Goal: Task Accomplishment & Management: Manage account settings

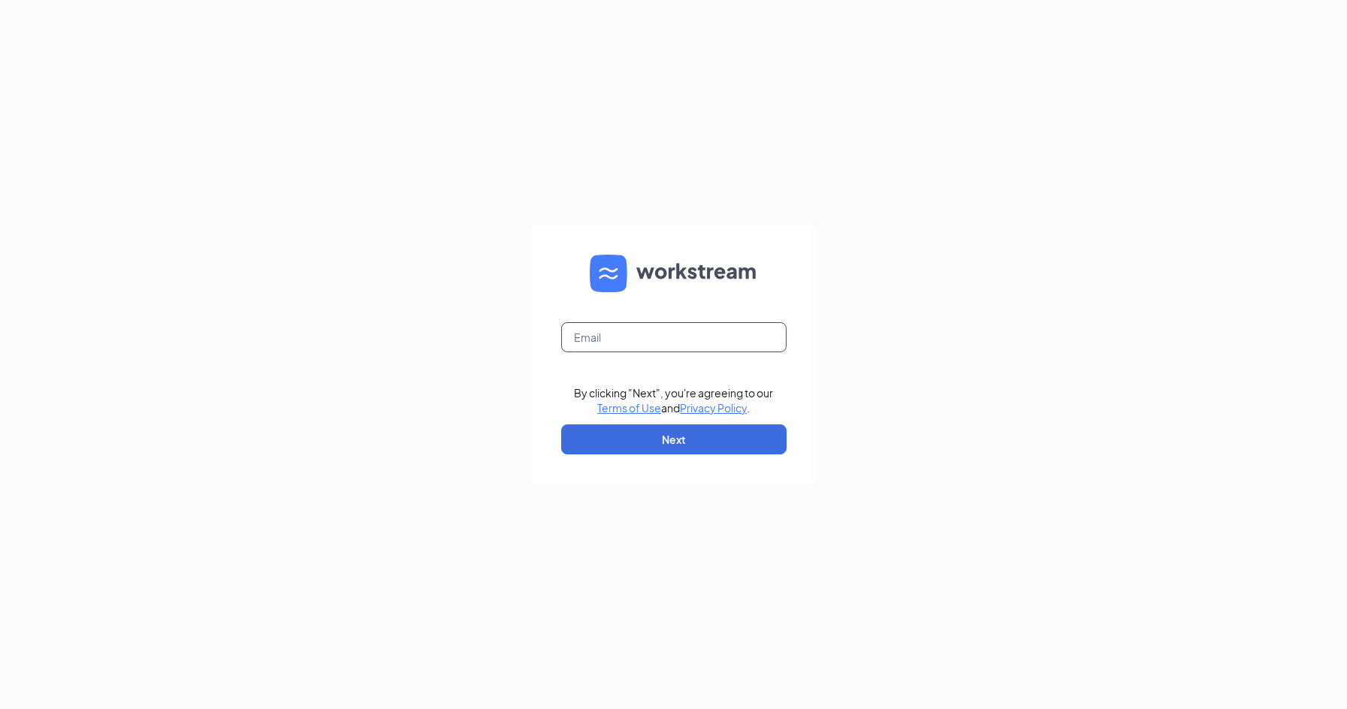
click at [623, 346] on input "text" at bounding box center [673, 337] width 225 height 30
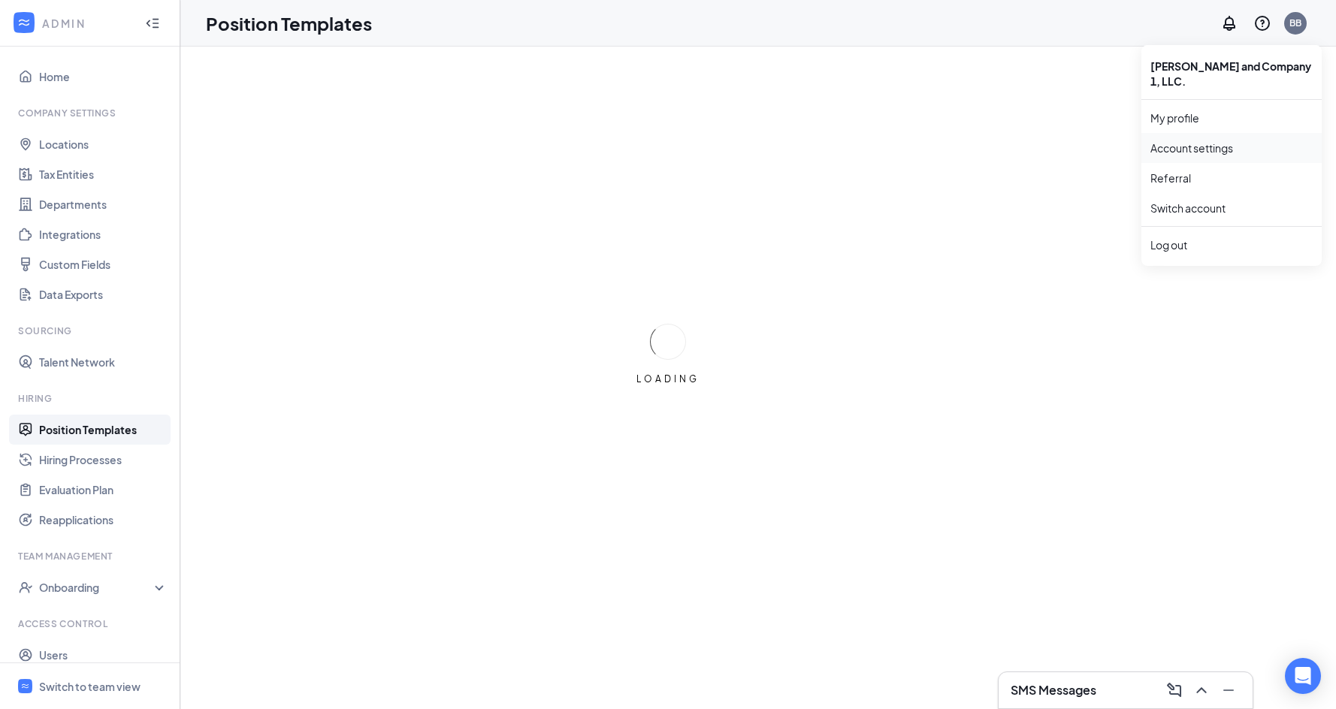
click at [1216, 140] on link "Account settings" at bounding box center [1231, 147] width 162 height 15
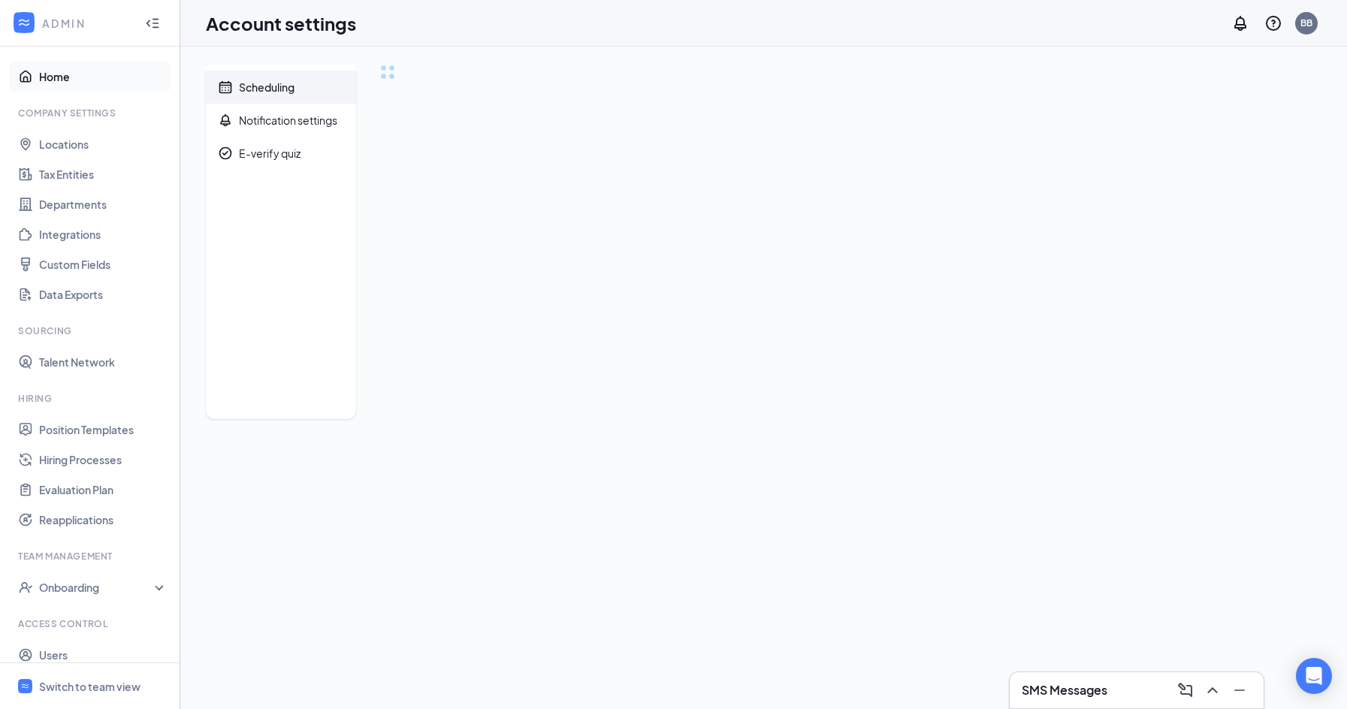
click at [54, 73] on link "Home" at bounding box center [103, 77] width 128 height 30
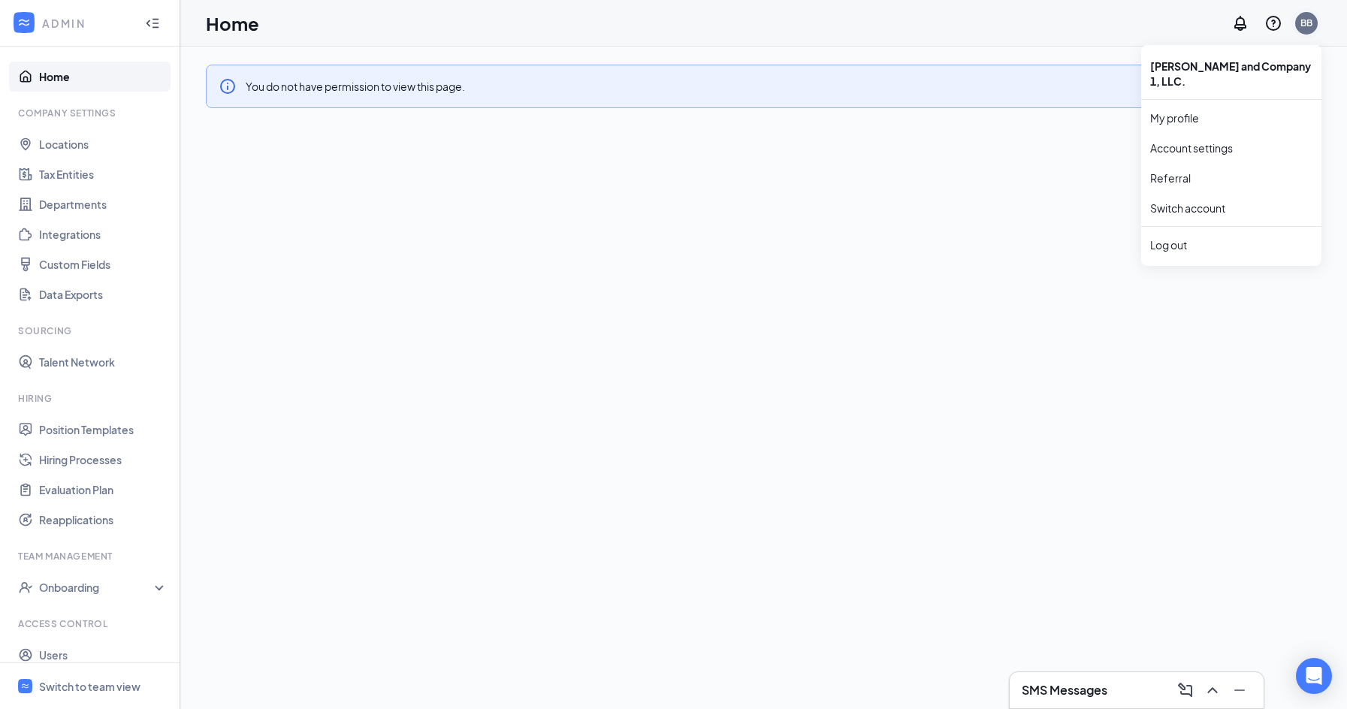
click at [1304, 21] on div "BB" at bounding box center [1306, 23] width 12 height 13
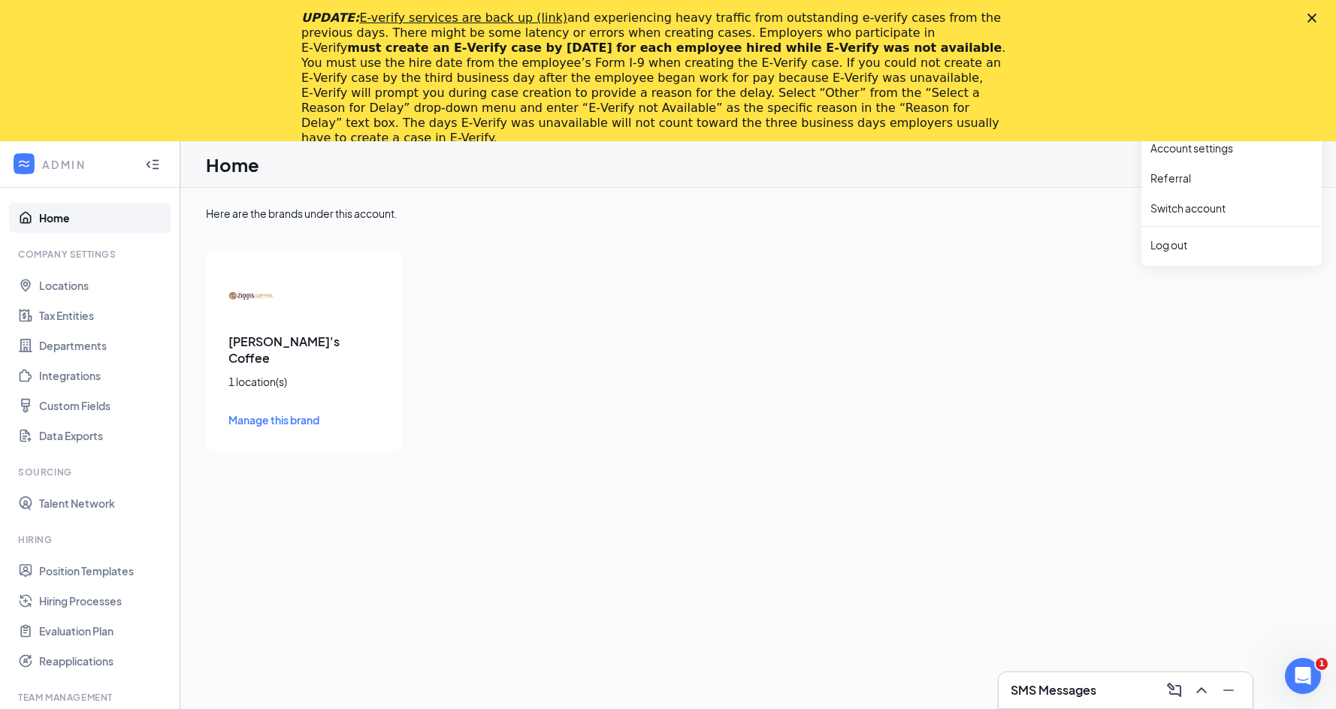
click at [1169, 98] on div "UPDATE: E-verify services are back up (link) and experiencing heavy traffic fro…" at bounding box center [668, 78] width 1336 height 144
click at [1318, 17] on div "UPDATE: E-verify services are back up (link) and experiencing heavy traffic fro…" at bounding box center [668, 78] width 1336 height 144
click at [1316, 16] on icon "Close" at bounding box center [1311, 18] width 9 height 9
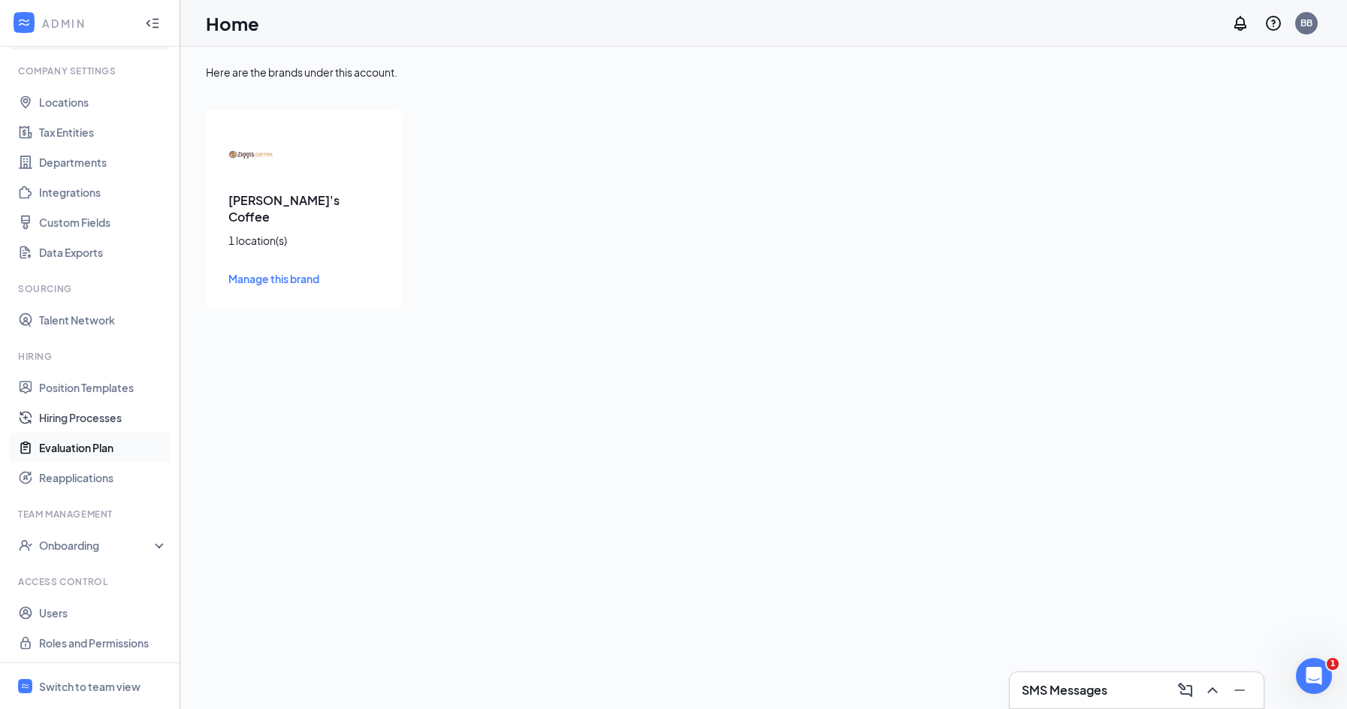
scroll to position [44, 0]
click at [110, 682] on div "Switch to team view" at bounding box center [89, 686] width 101 height 15
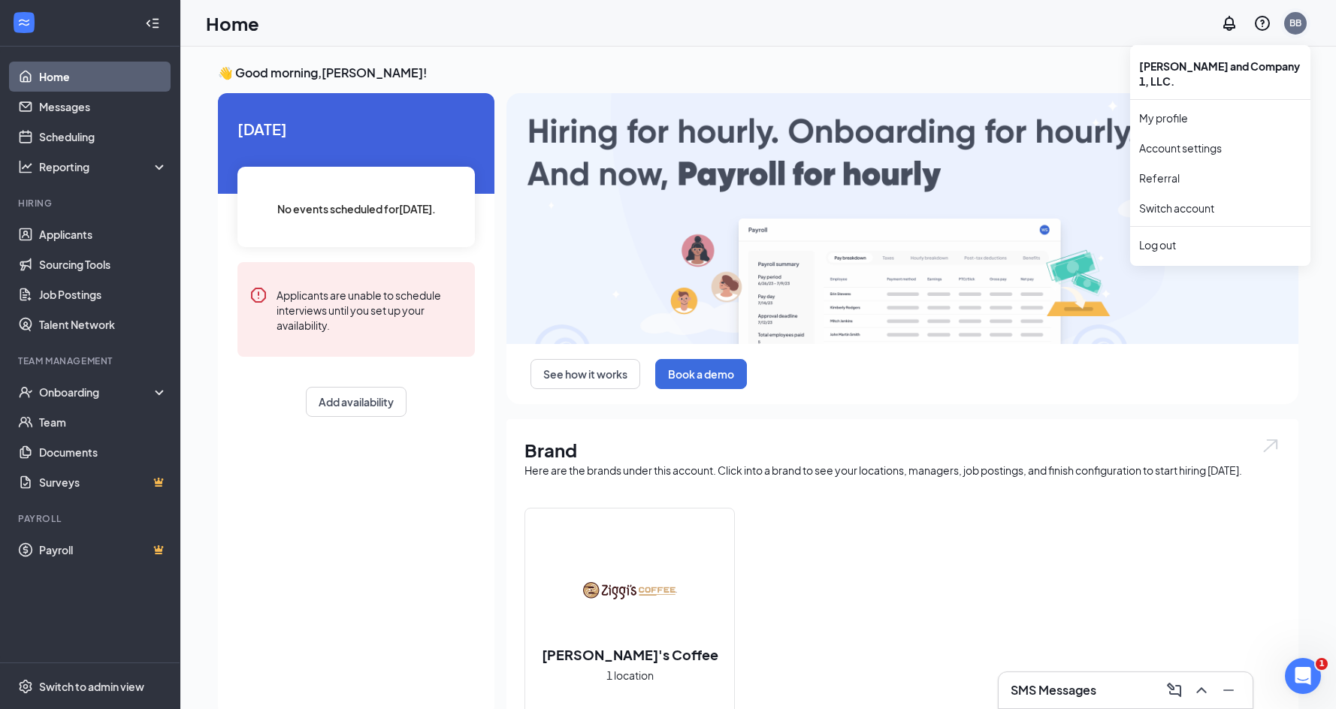
click at [1291, 23] on div "BB" at bounding box center [1295, 23] width 12 height 13
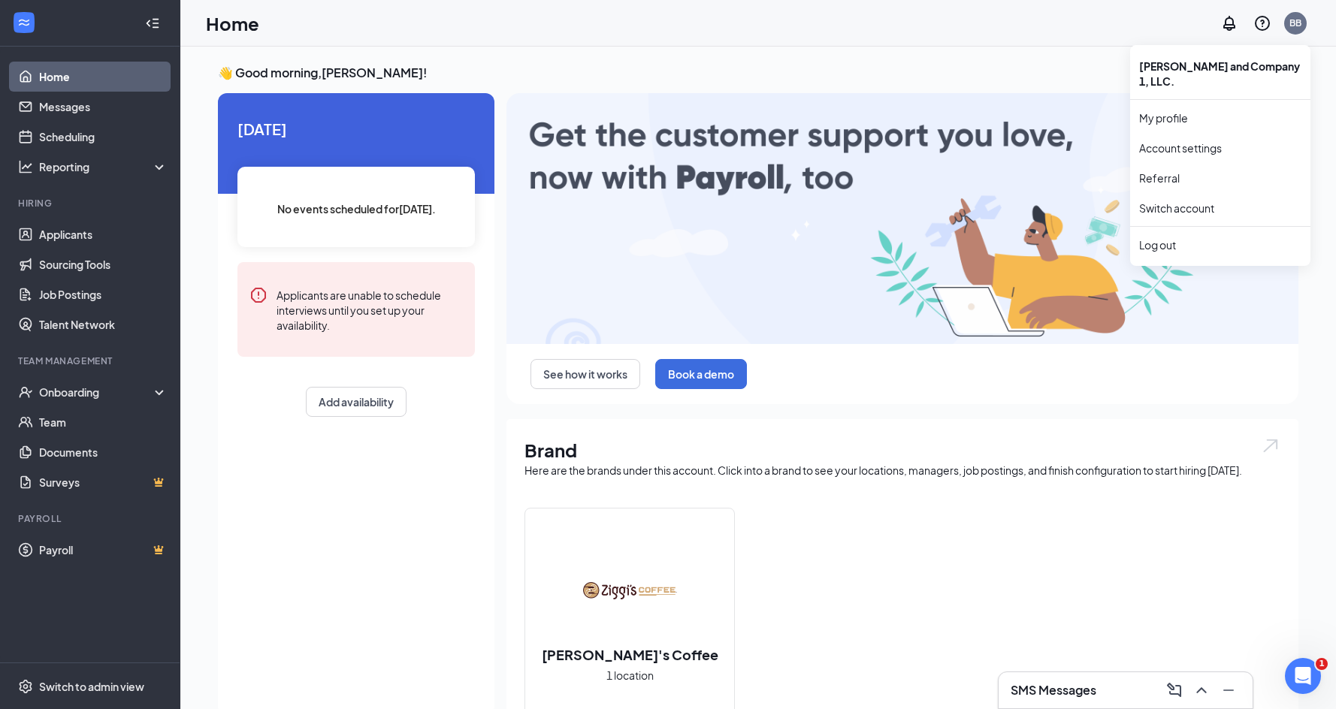
click at [1239, 65] on div "Brady and Company 1, LLC." at bounding box center [1220, 73] width 180 height 45
click at [1181, 110] on link "My profile" at bounding box center [1220, 117] width 162 height 15
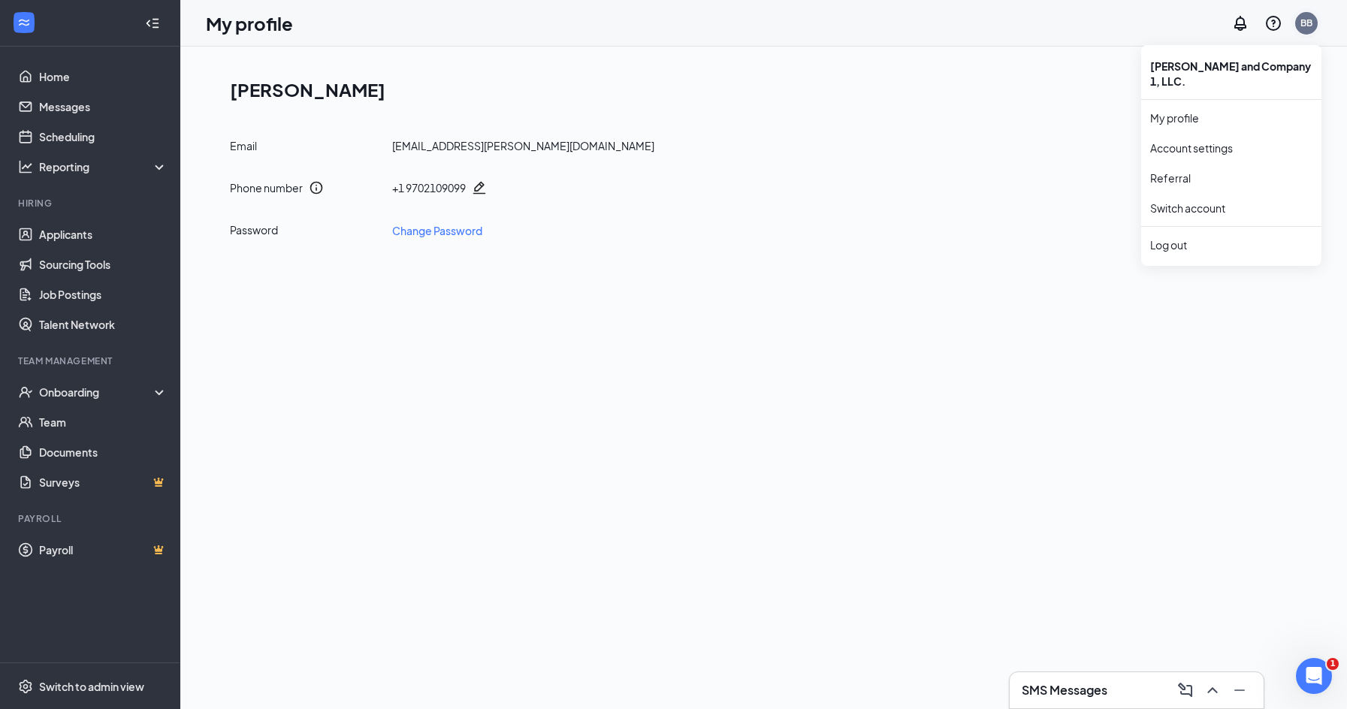
click at [1306, 26] on div "BB" at bounding box center [1306, 23] width 12 height 13
click at [1206, 140] on link "Account settings" at bounding box center [1231, 147] width 162 height 15
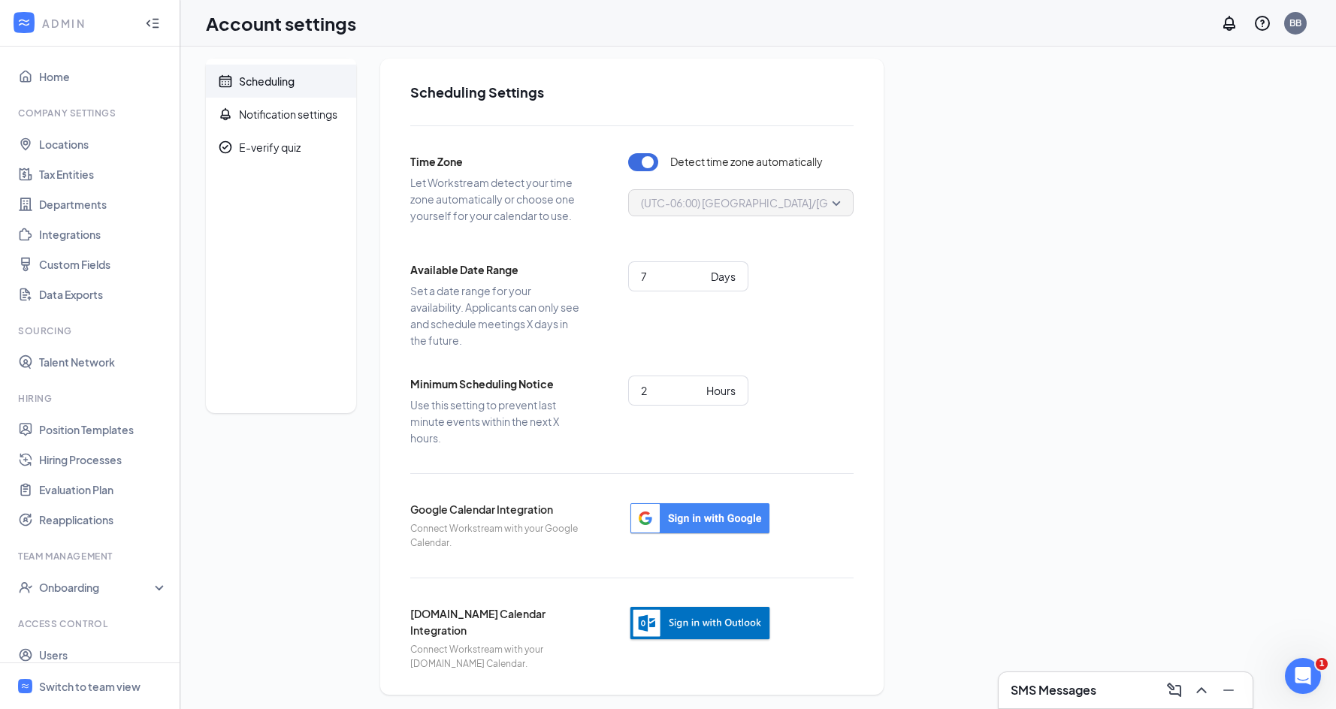
scroll to position [10, 0]
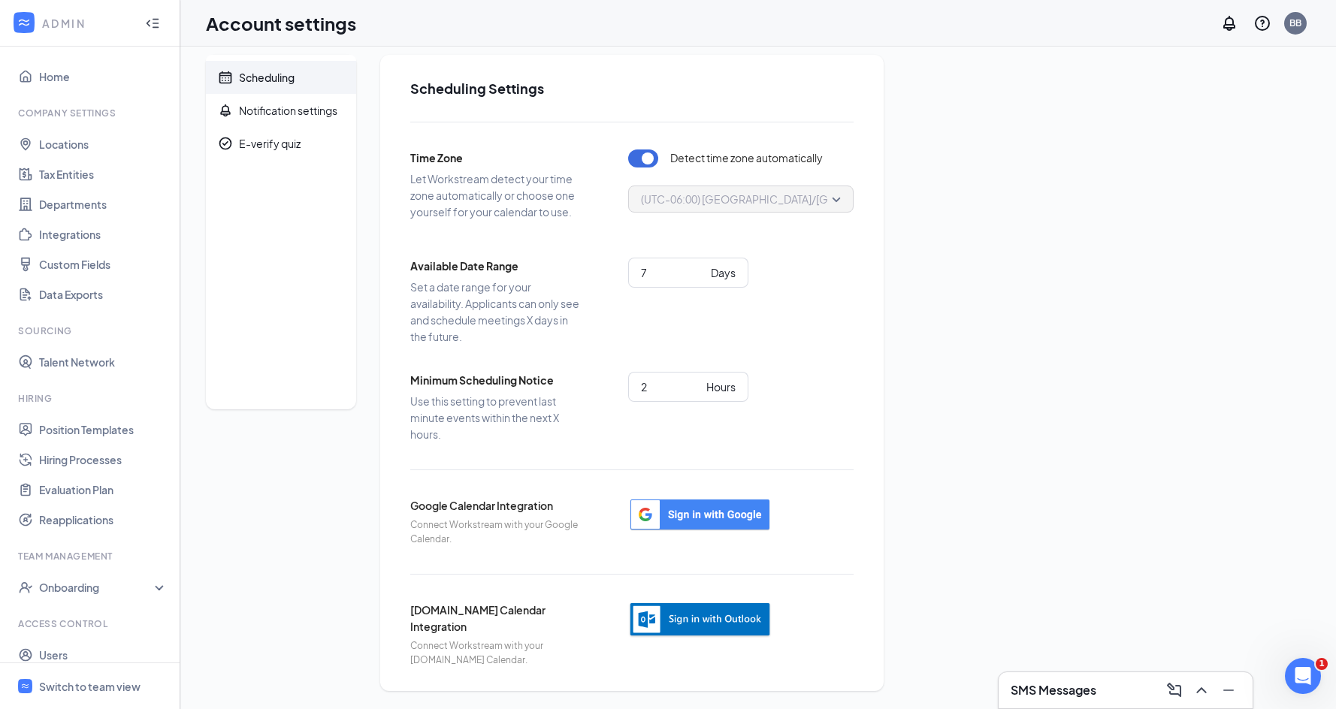
click at [70, 23] on div "ADMIN" at bounding box center [86, 23] width 89 height 15
click at [146, 20] on icon "Collapse" at bounding box center [152, 23] width 15 height 15
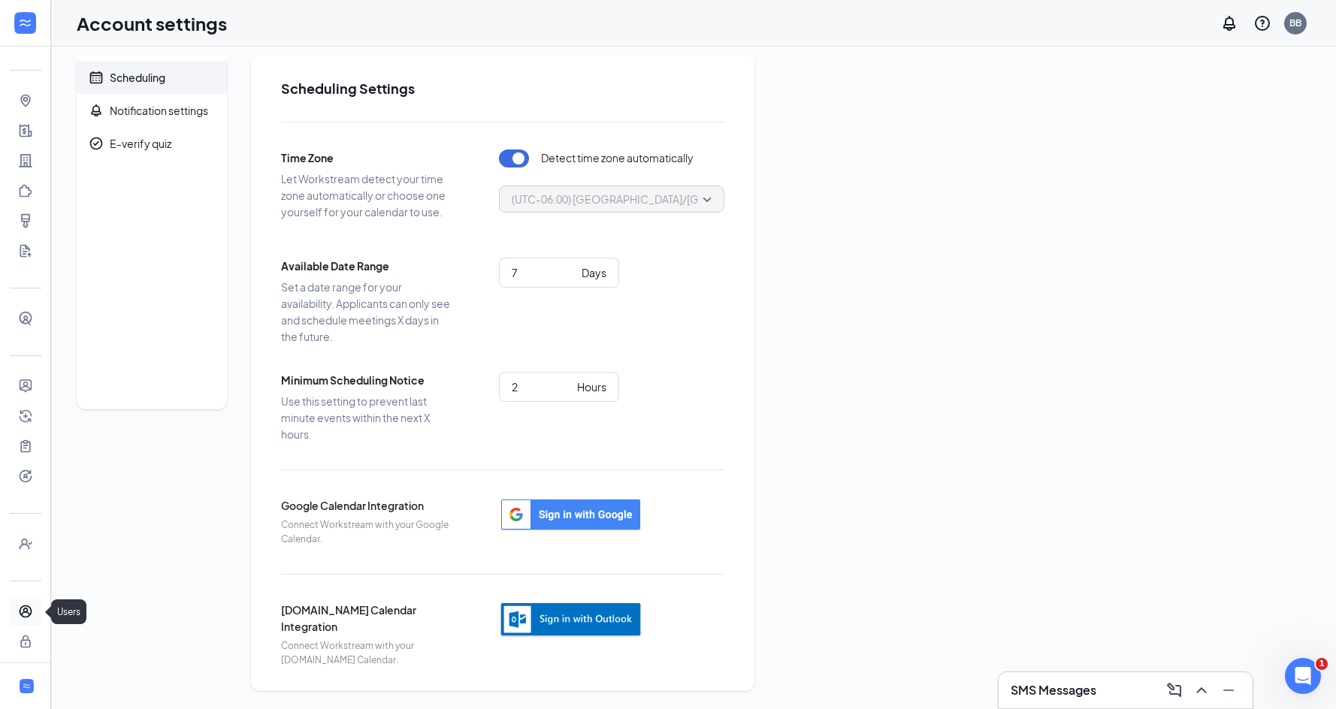
click at [39, 611] on link "Users" at bounding box center [46, 611] width 15 height 30
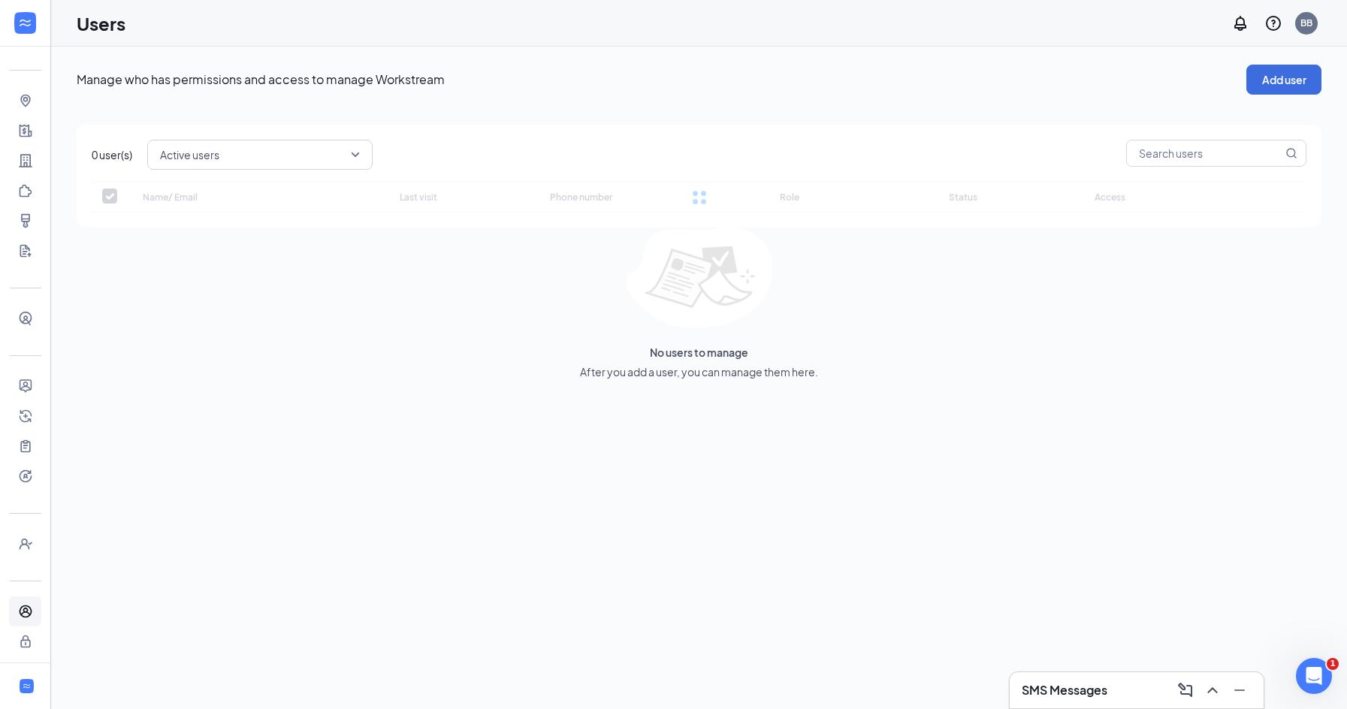
checkbox input "false"
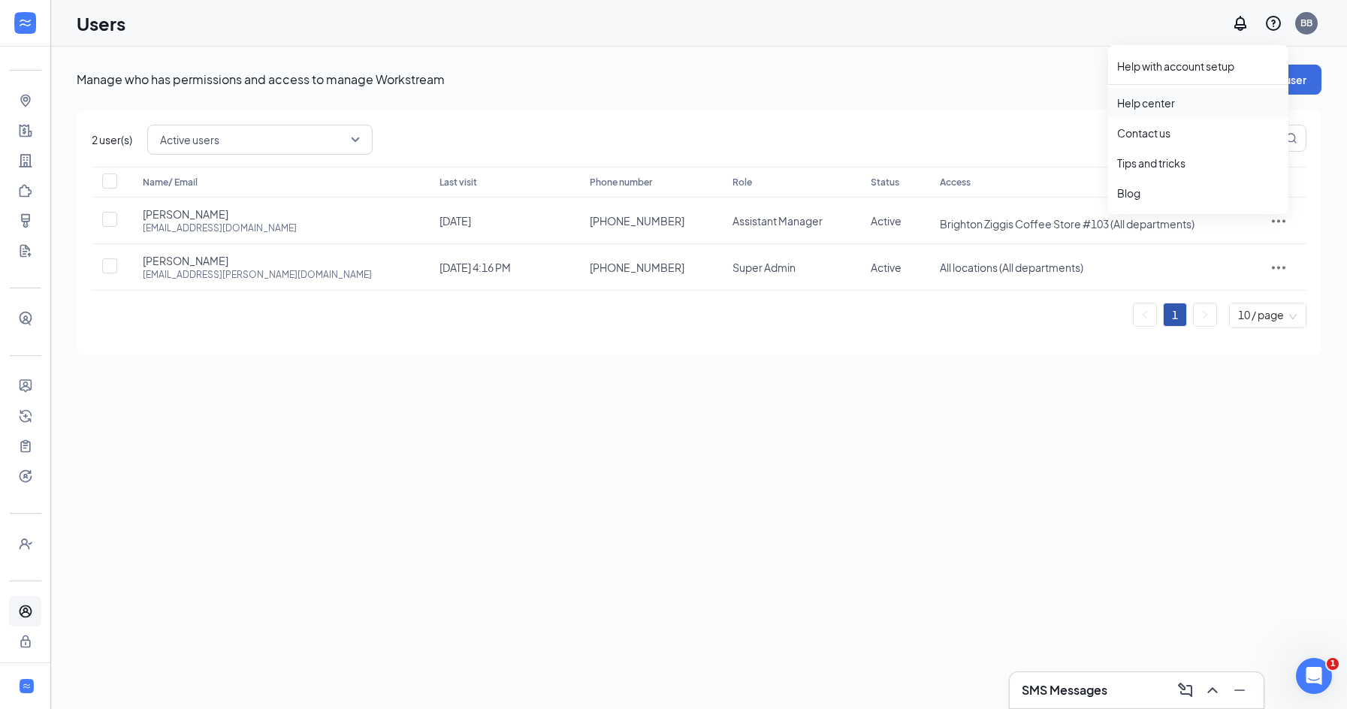
click at [1167, 101] on link "Help center" at bounding box center [1198, 102] width 162 height 15
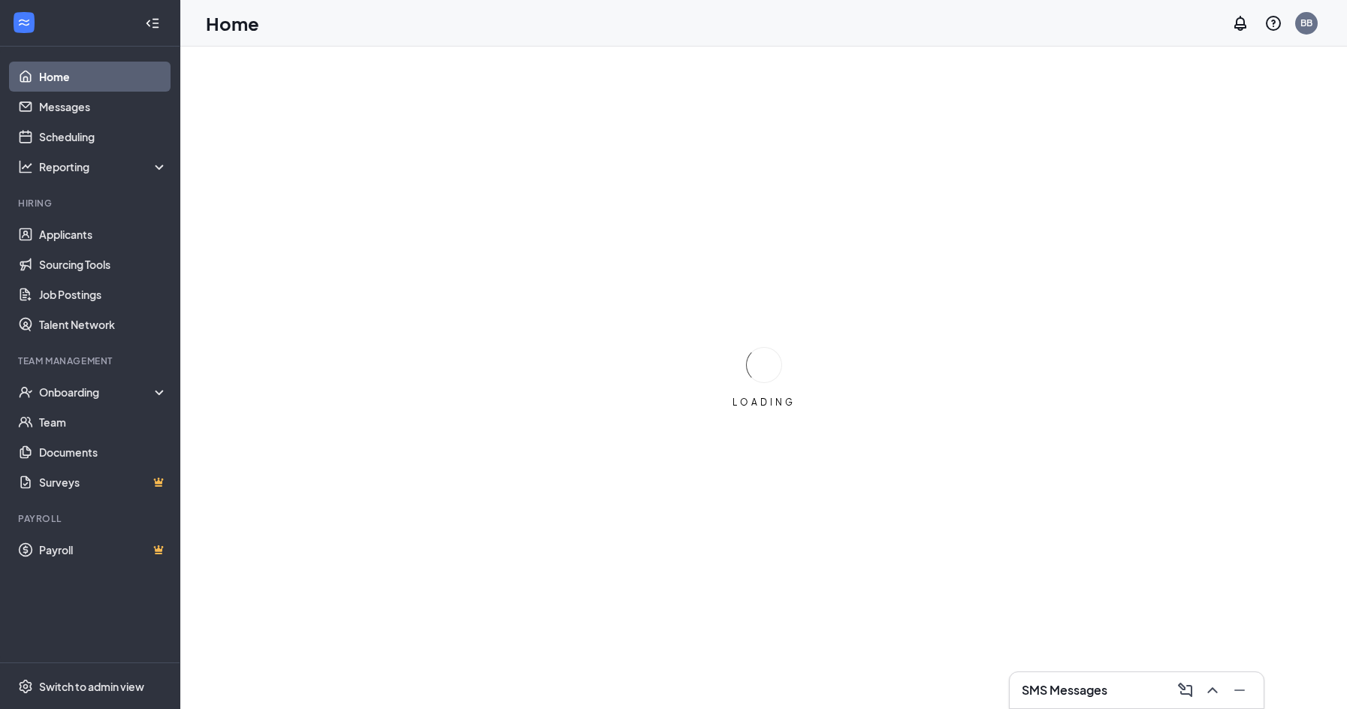
click at [162, 18] on div at bounding box center [152, 23] width 30 height 30
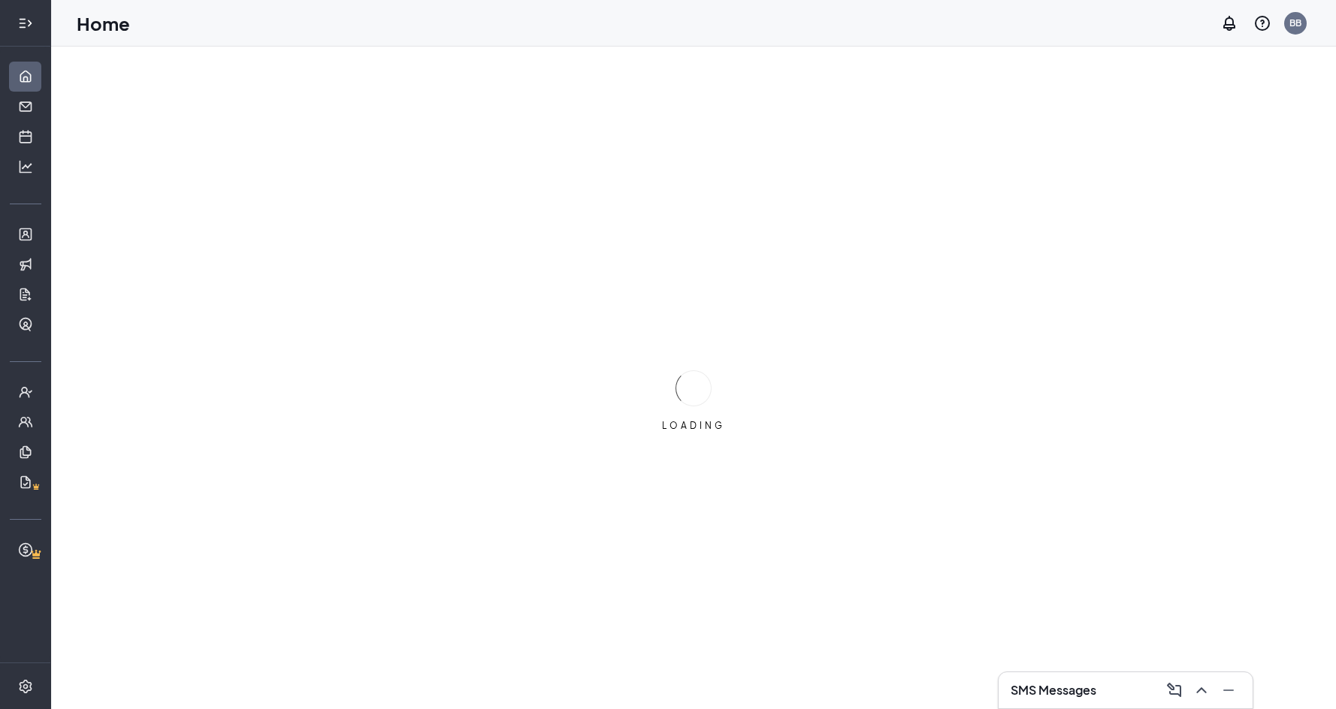
click at [24, 16] on icon "Expand" at bounding box center [25, 23] width 15 height 15
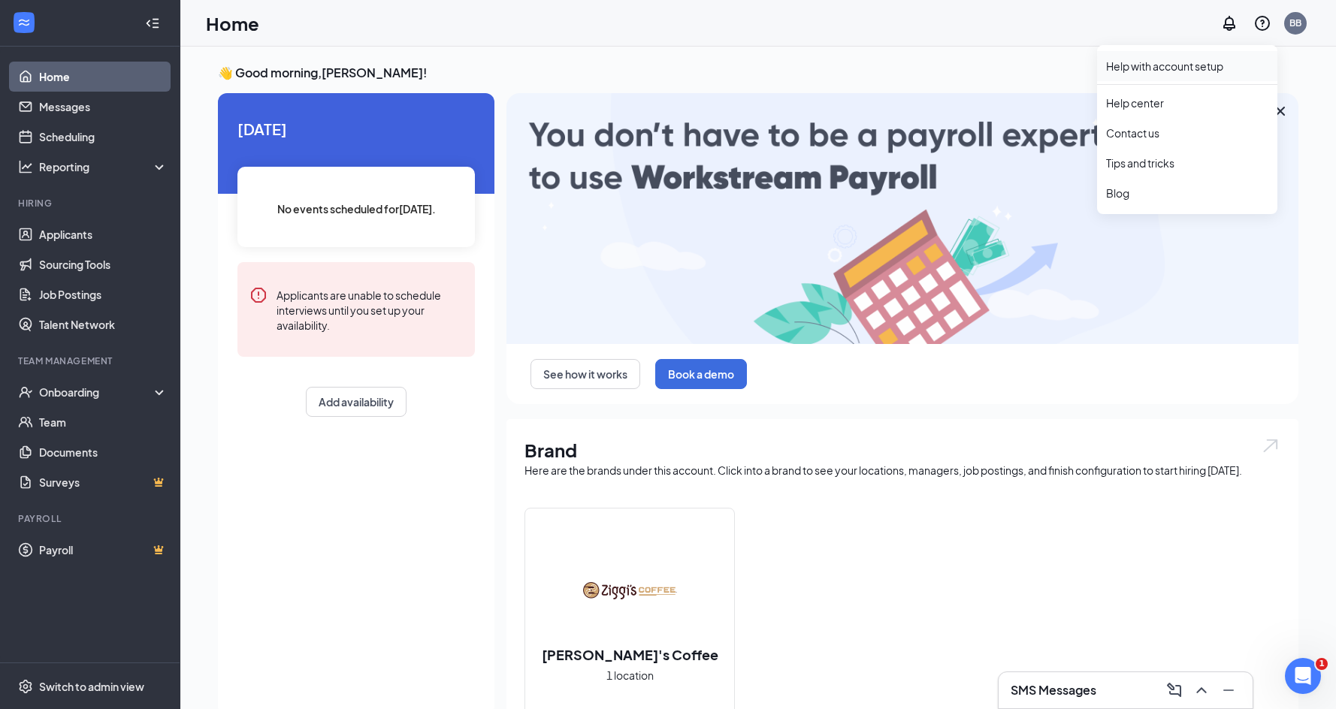
click at [1155, 65] on link "Help with account setup" at bounding box center [1187, 66] width 162 height 15
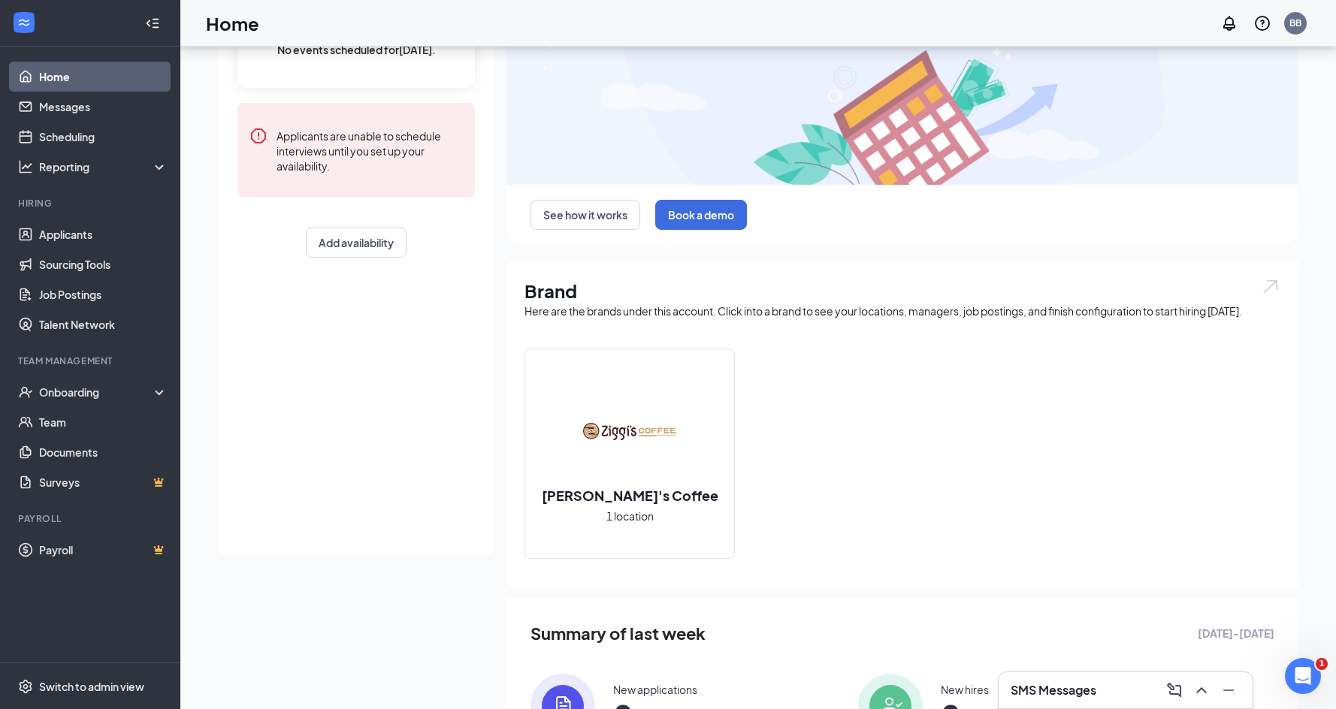
scroll to position [336, 0]
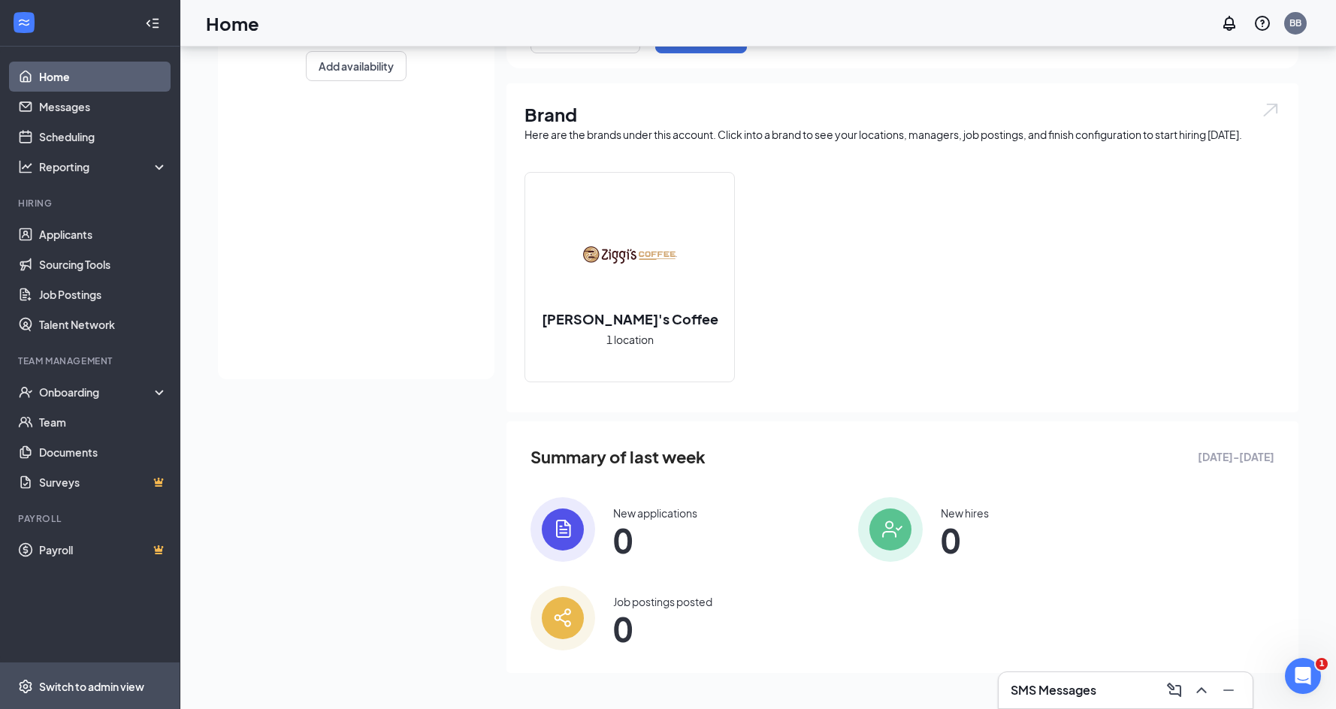
drag, startPoint x: 105, startPoint y: 680, endPoint x: 131, endPoint y: 677, distance: 26.5
click at [105, 680] on div "Switch to admin view" at bounding box center [91, 685] width 105 height 15
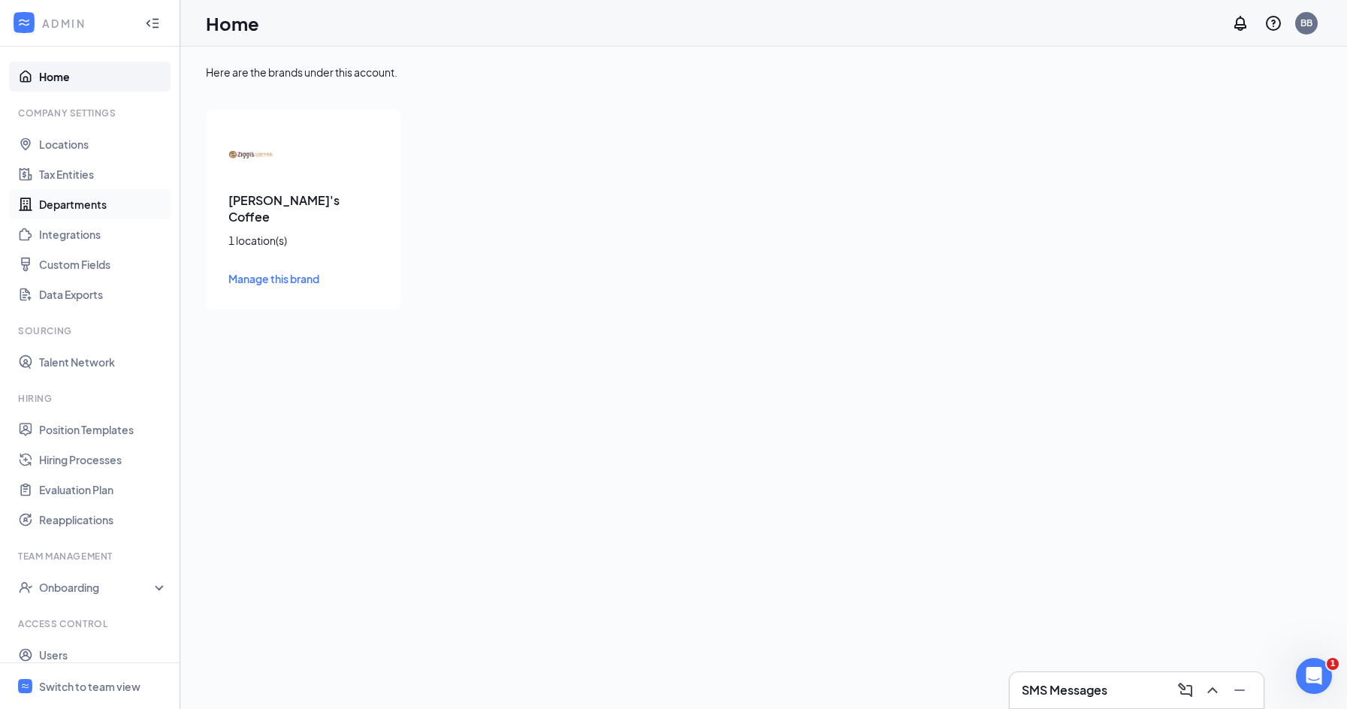
click at [98, 201] on link "Departments" at bounding box center [103, 204] width 128 height 30
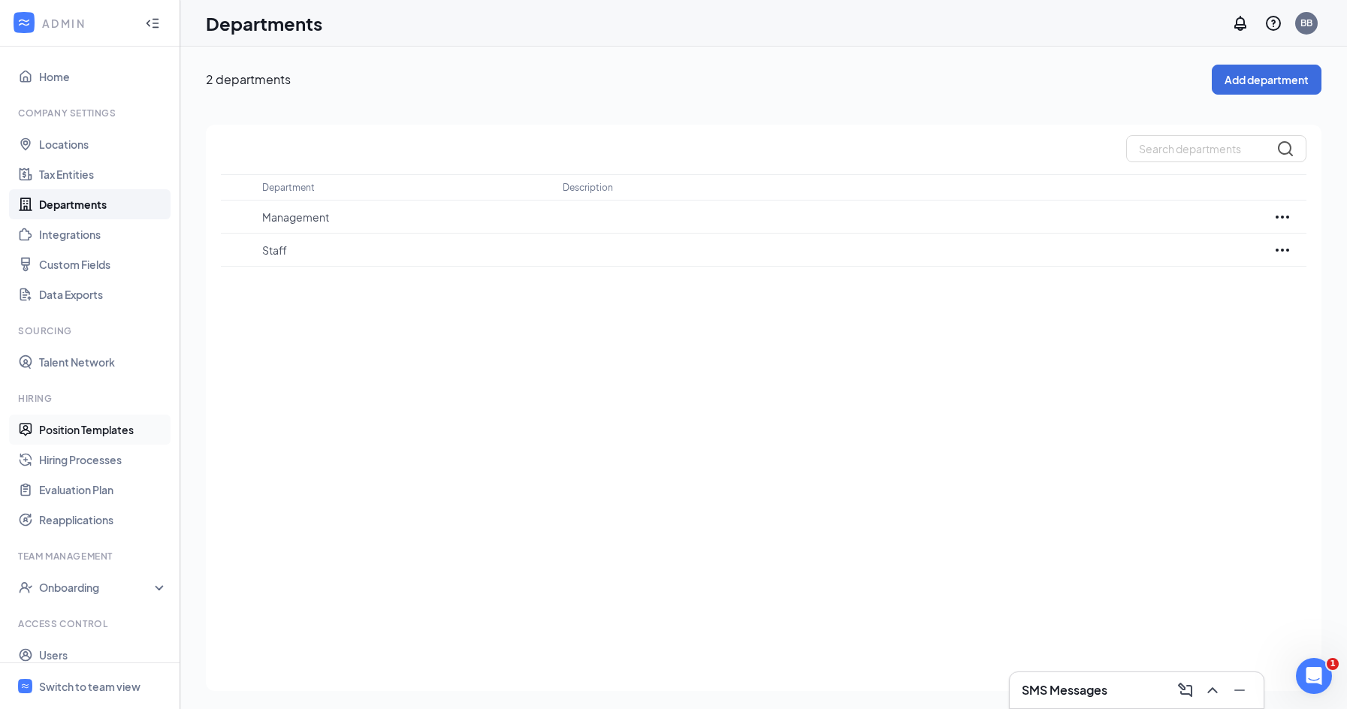
scroll to position [44, 0]
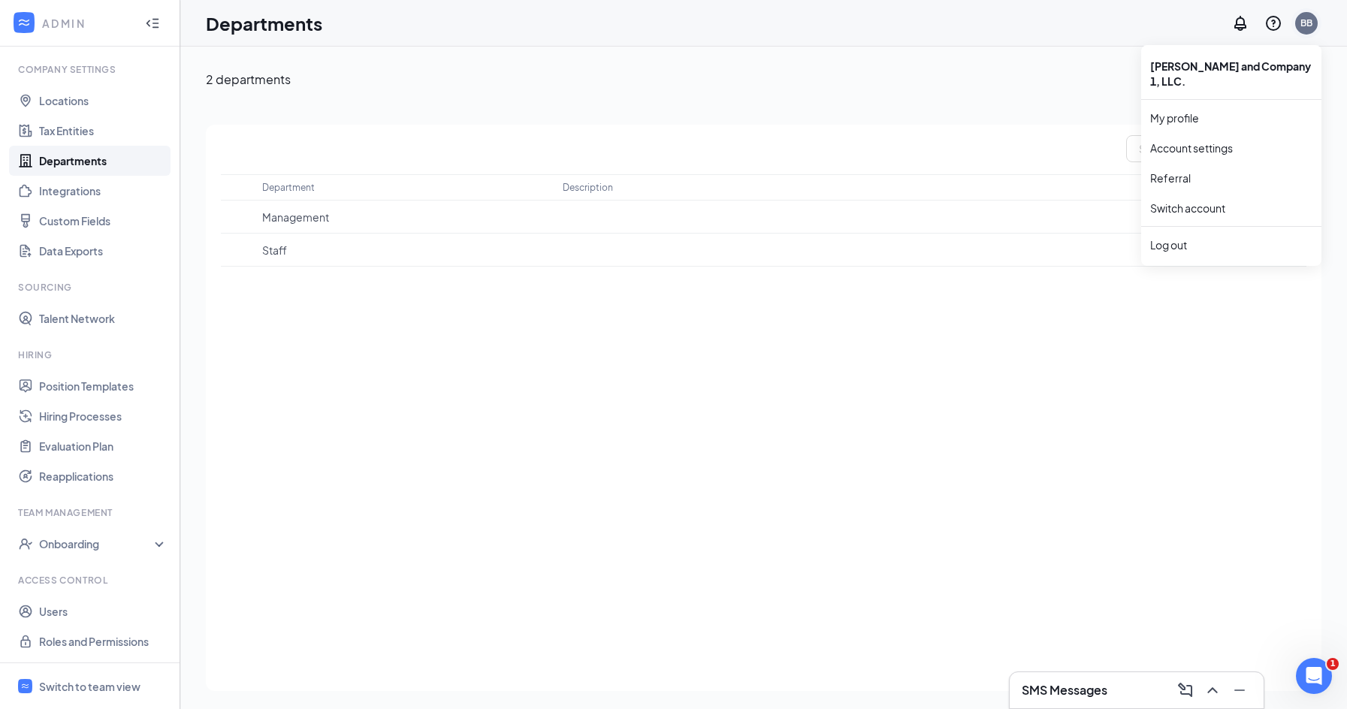
click at [1314, 17] on div "BB" at bounding box center [1306, 23] width 23 height 23
click at [1203, 140] on link "Account settings" at bounding box center [1231, 147] width 162 height 15
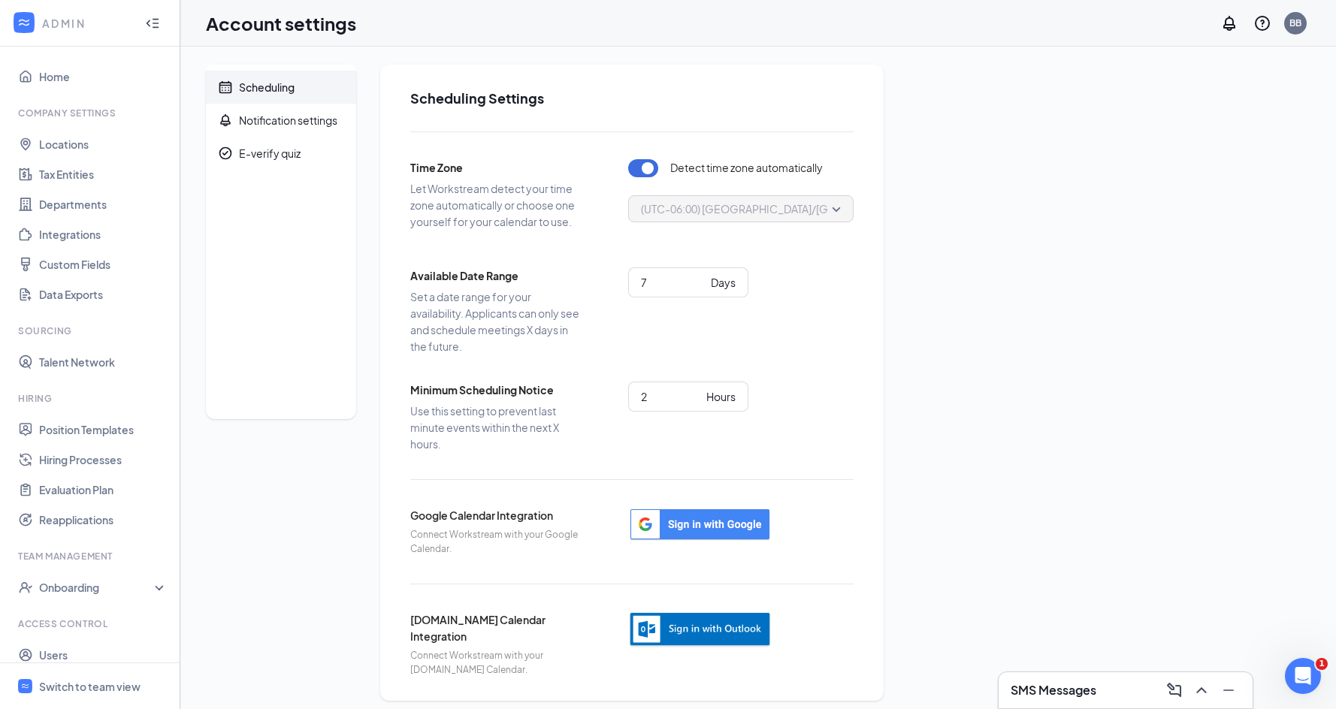
scroll to position [10, 0]
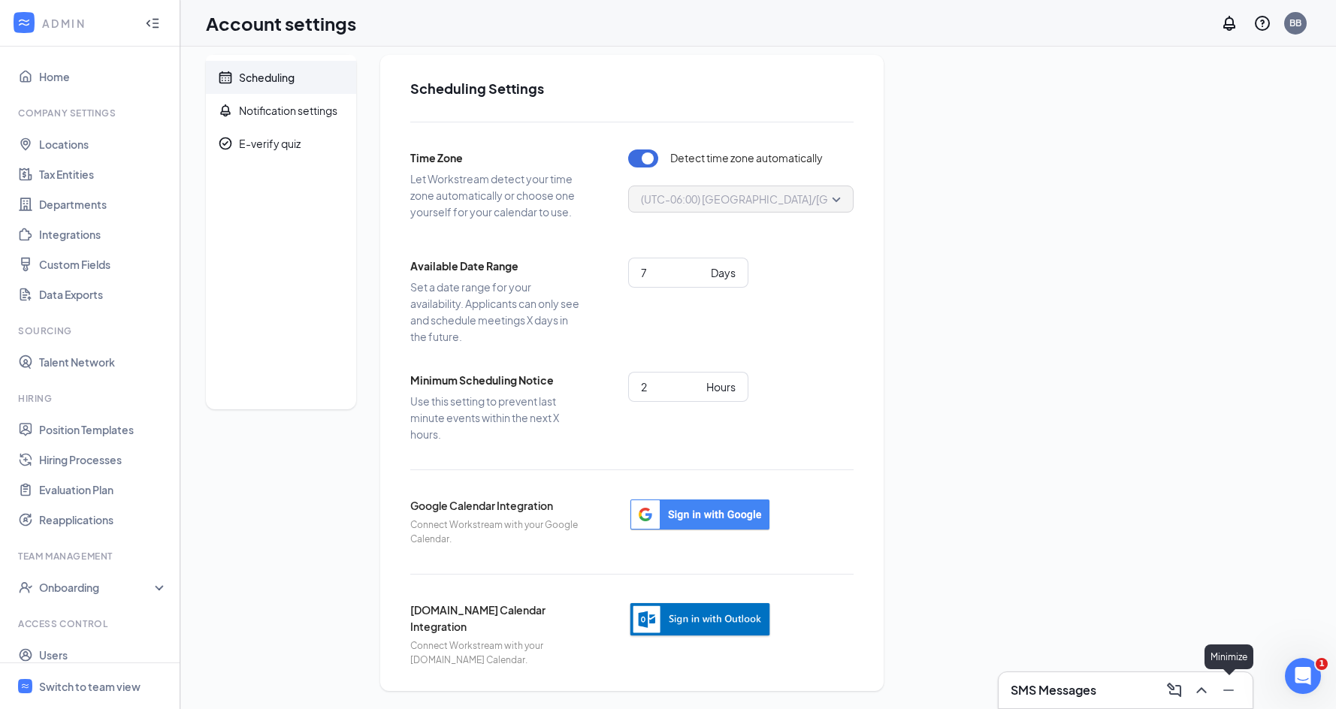
click at [1228, 694] on icon "Minimize" at bounding box center [1228, 690] width 18 height 18
click at [39, 76] on link "Home" at bounding box center [103, 77] width 128 height 30
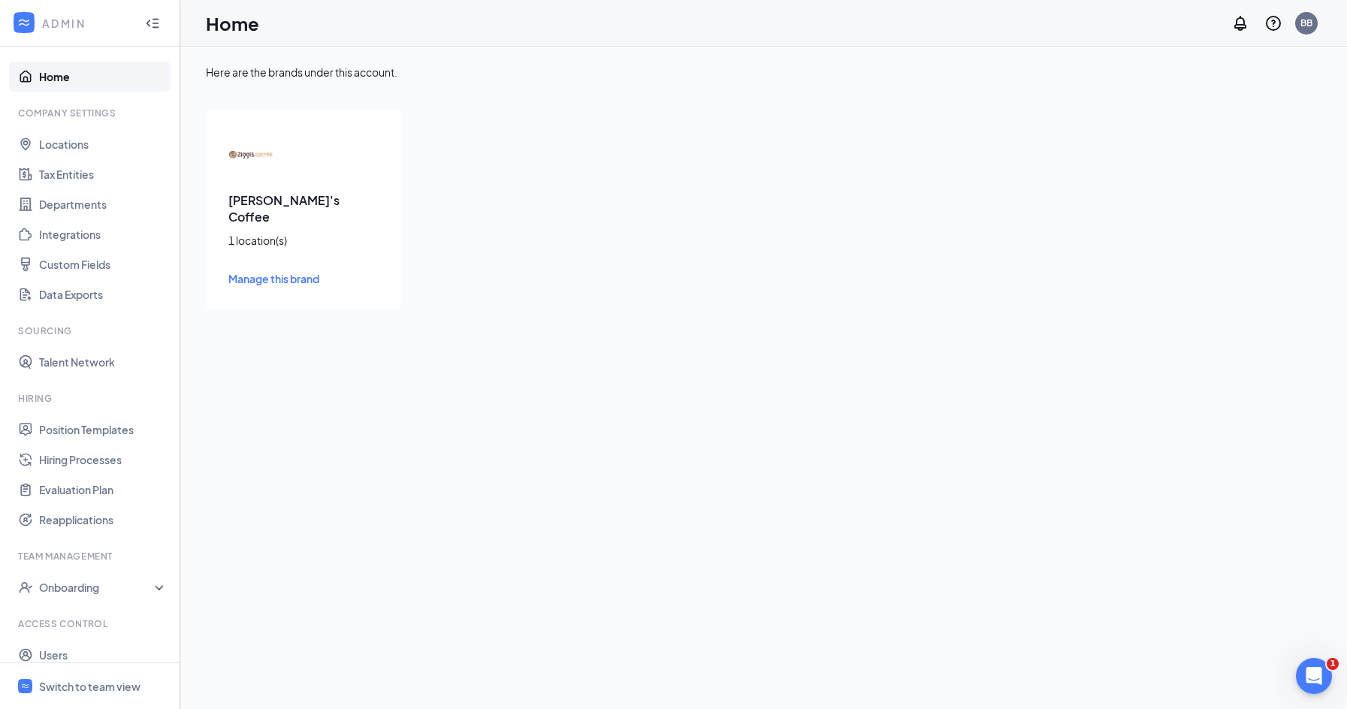
click at [24, 17] on icon "WorkstreamLogo" at bounding box center [24, 22] width 15 height 15
click at [1173, 110] on link "My profile" at bounding box center [1231, 117] width 162 height 15
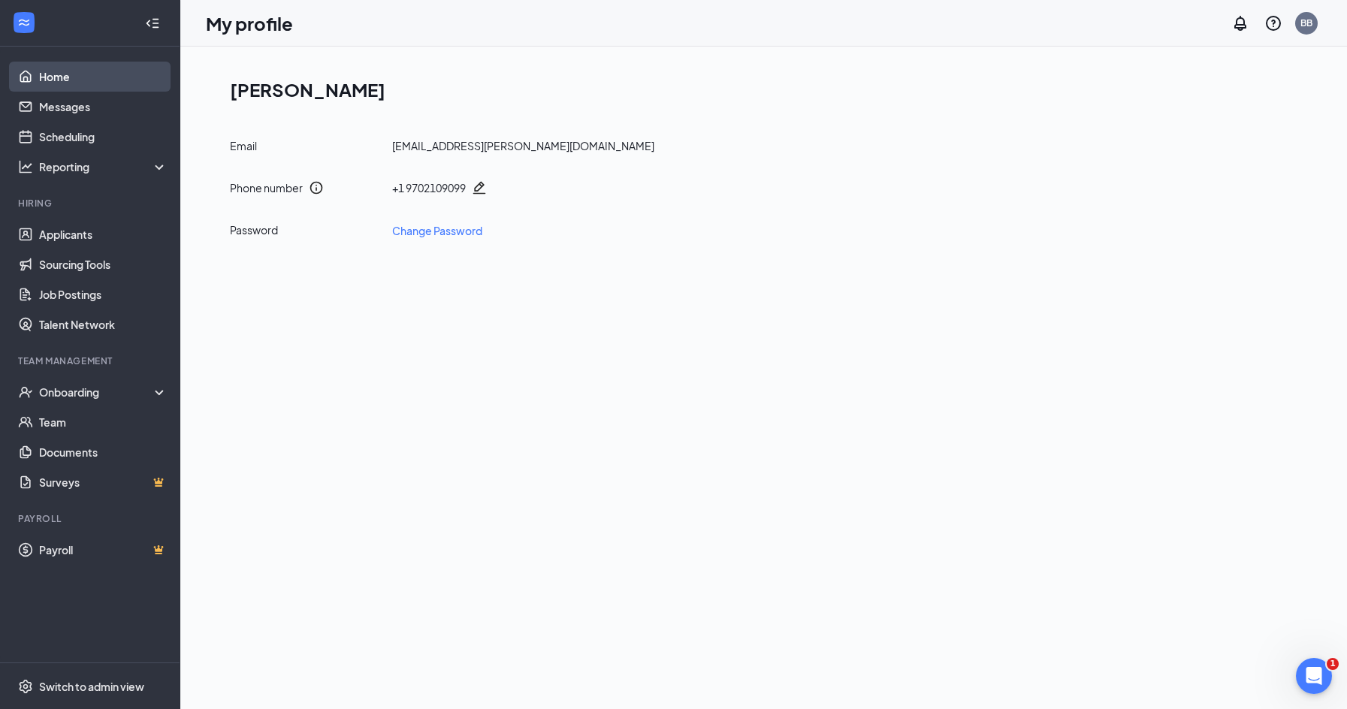
click at [47, 75] on link "Home" at bounding box center [103, 77] width 128 height 30
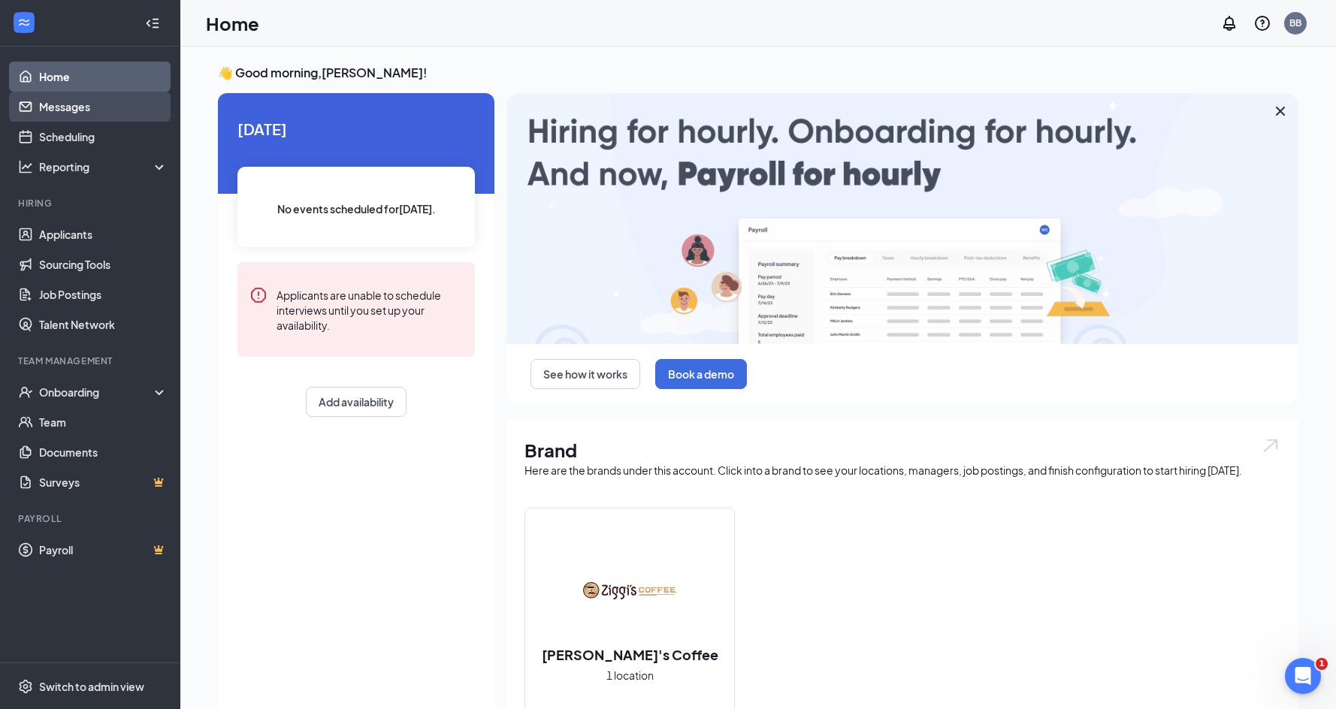
click at [45, 106] on link "Messages" at bounding box center [103, 107] width 128 height 30
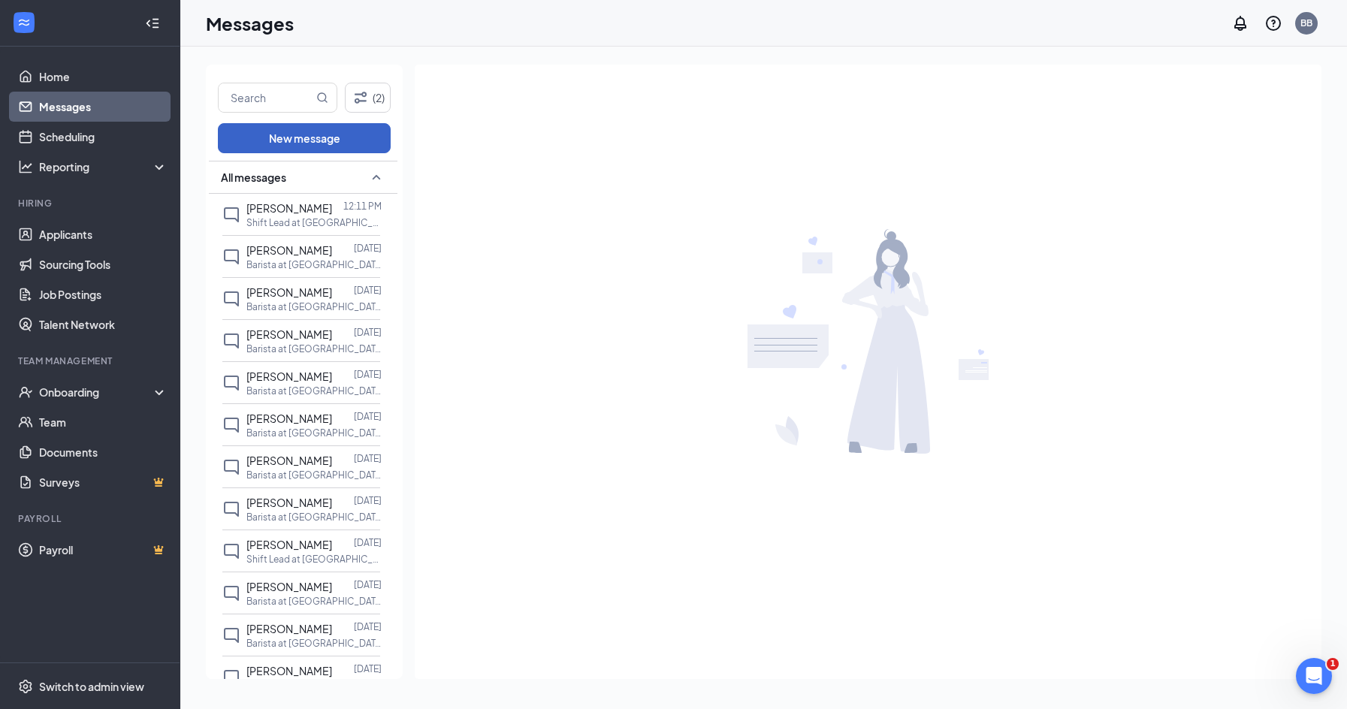
click at [327, 142] on button "New message" at bounding box center [304, 138] width 173 height 30
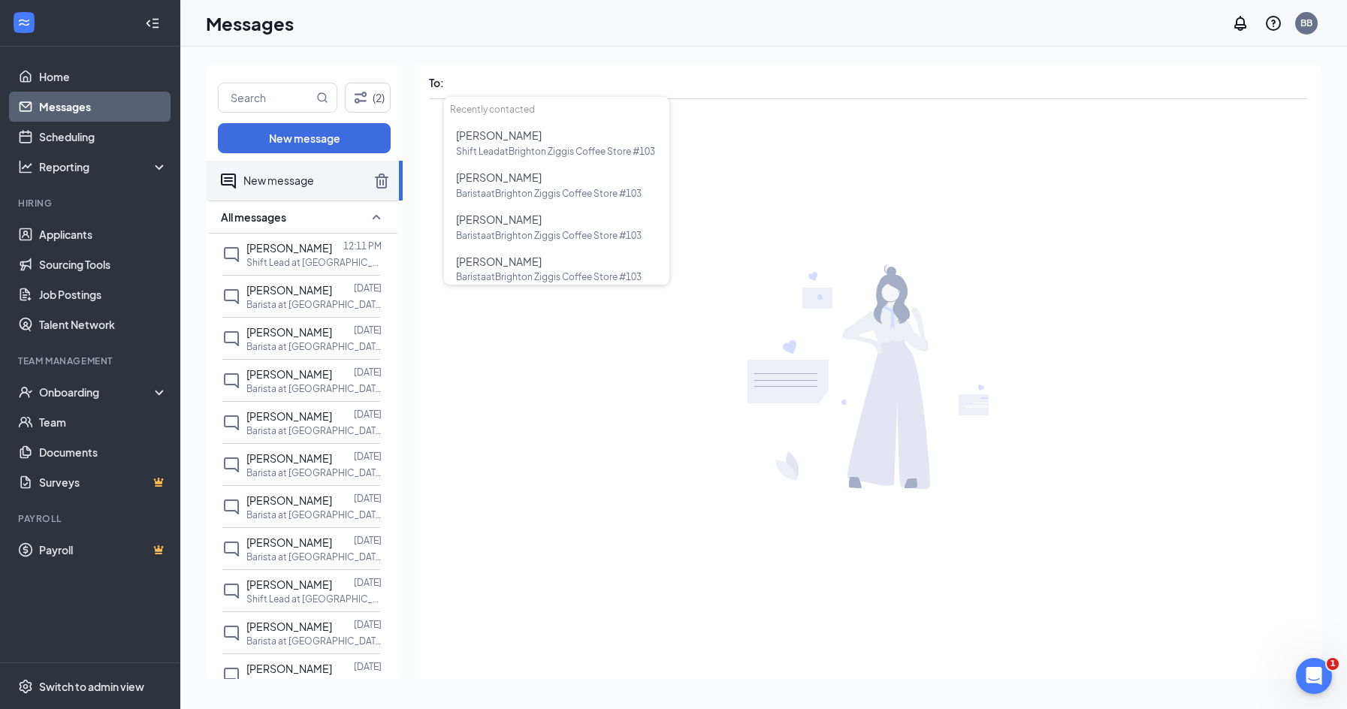
click at [666, 333] on div at bounding box center [868, 377] width 907 height 553
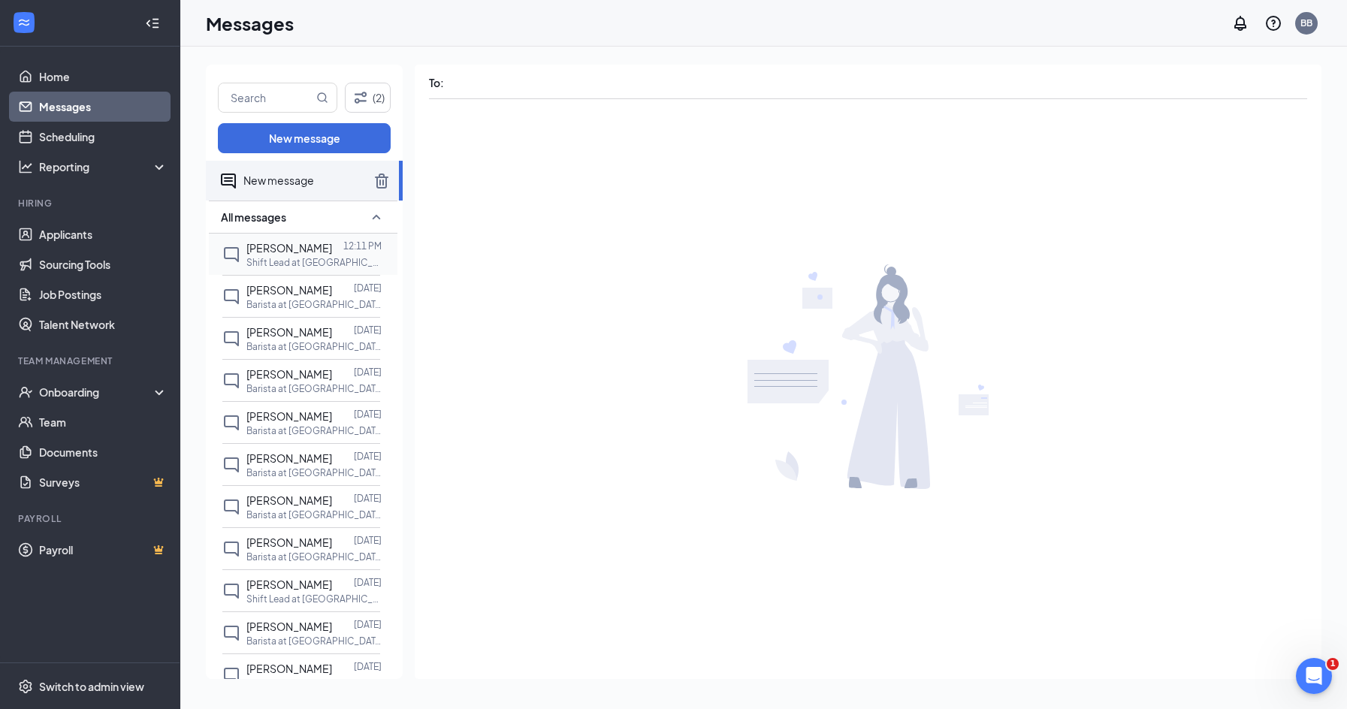
click at [292, 255] on div "Marissa Heier" at bounding box center [289, 248] width 86 height 17
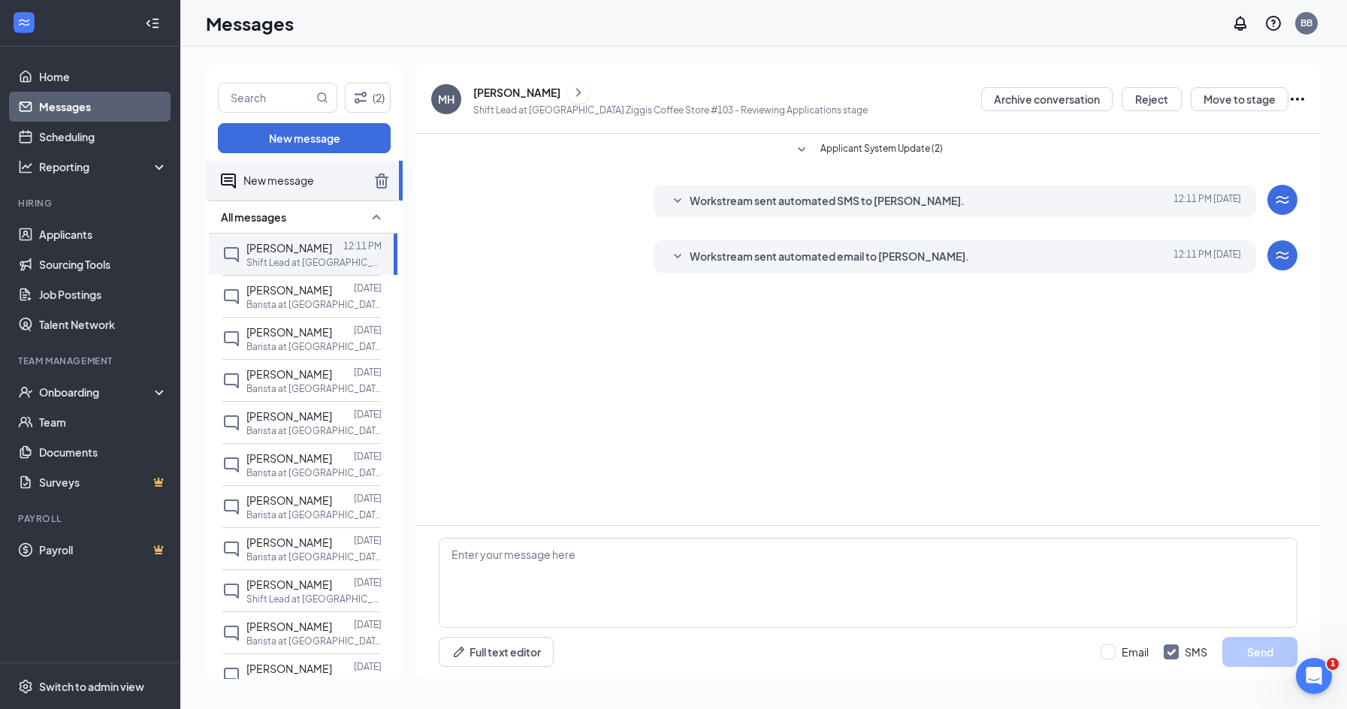
click at [491, 91] on div "Marissa Heier" at bounding box center [516, 92] width 87 height 15
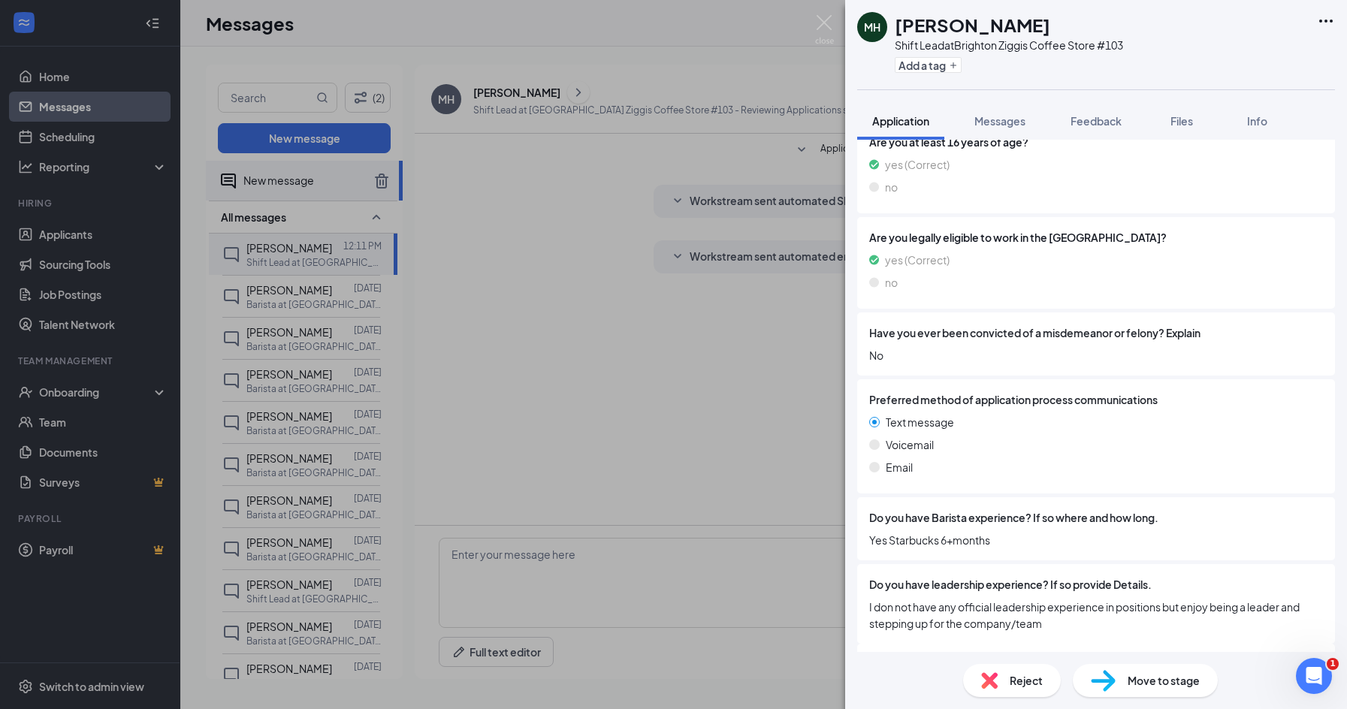
scroll to position [969, 0]
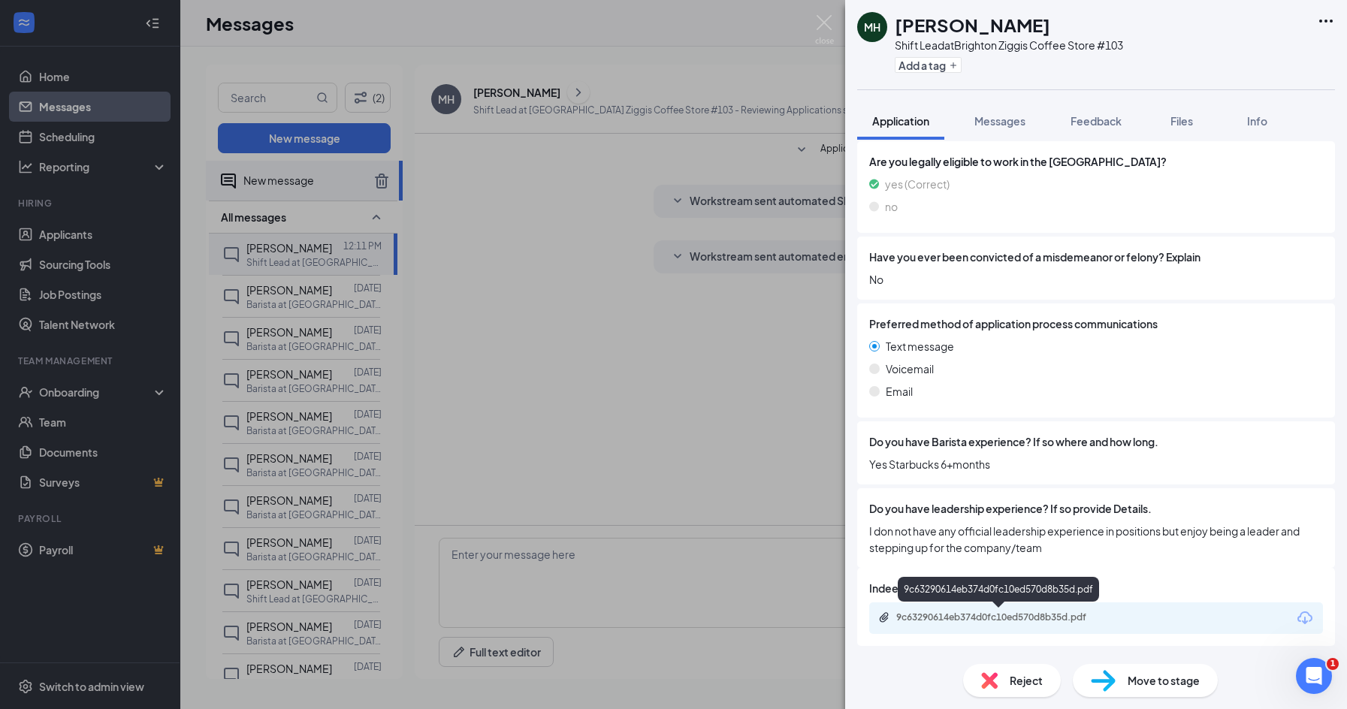
click at [984, 612] on div "9c63290614eb374d0fc10ed570d8b35d.pdf" at bounding box center [1001, 617] width 210 height 12
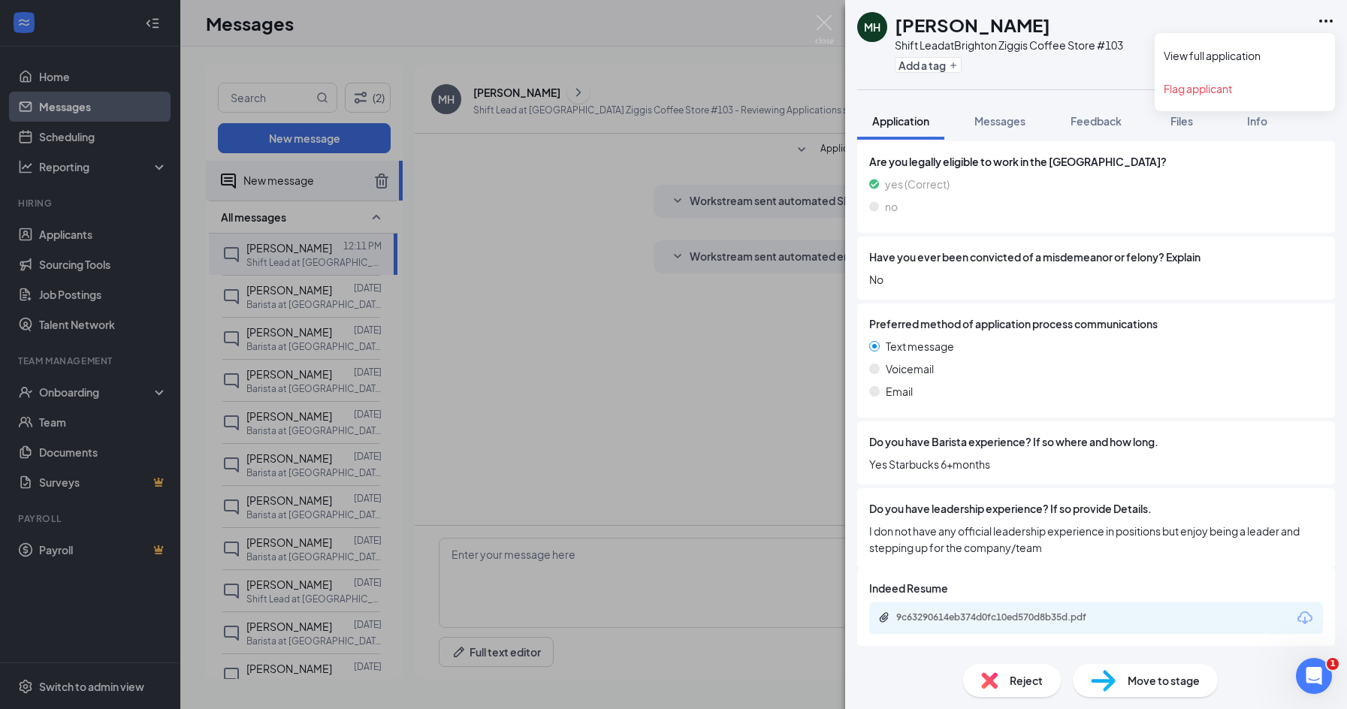
click at [1324, 17] on icon "Ellipses" at bounding box center [1326, 21] width 18 height 18
drag, startPoint x: 1260, startPoint y: 250, endPoint x: 1254, endPoint y: 208, distance: 42.5
click at [1330, 22] on icon "Ellipses" at bounding box center [1326, 21] width 18 height 18
click at [1197, 86] on link "Flag applicant" at bounding box center [1245, 88] width 162 height 15
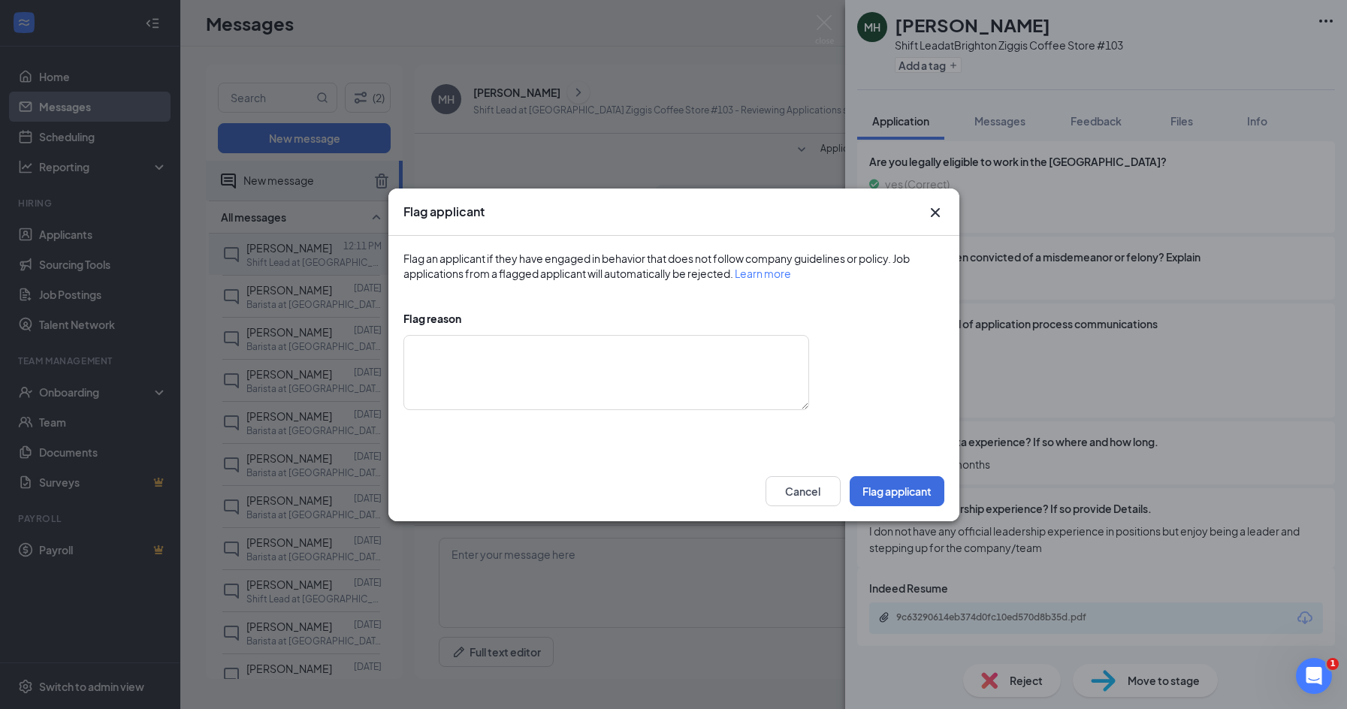
click at [936, 210] on icon "Cross" at bounding box center [934, 211] width 9 height 9
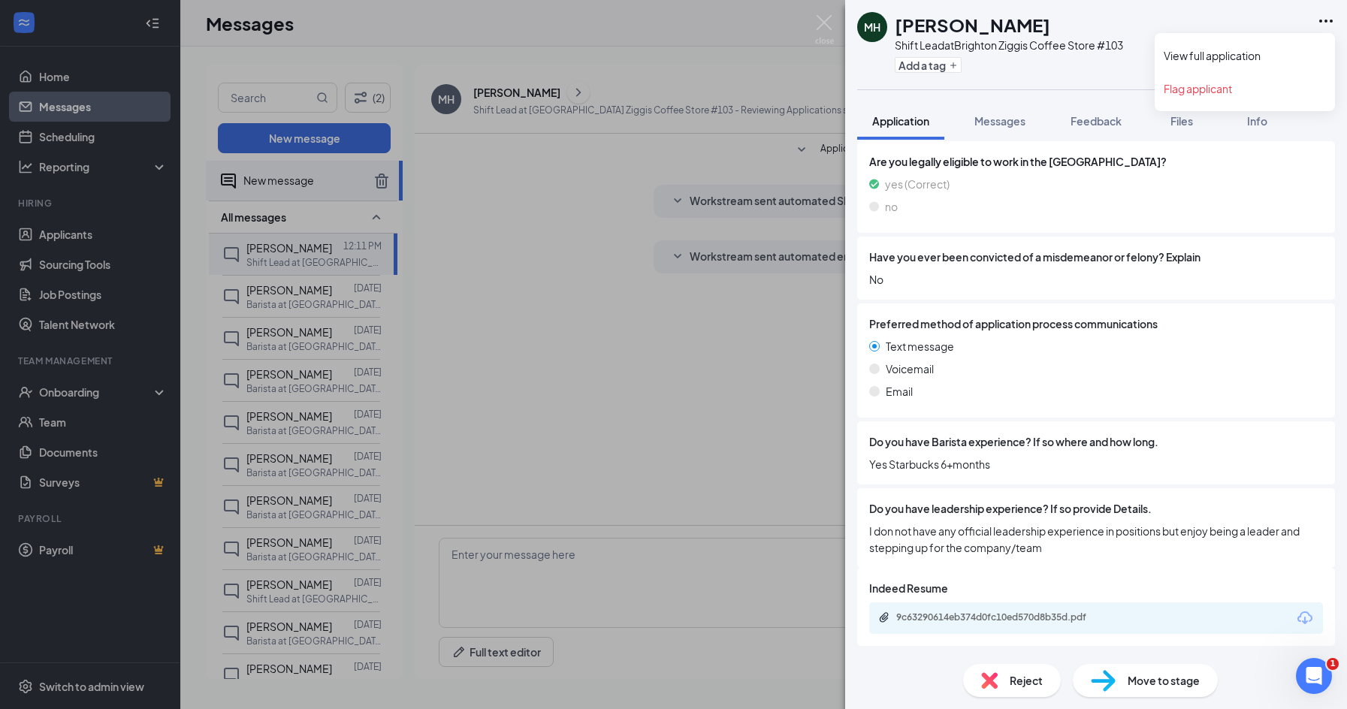
click at [1323, 22] on icon "Ellipses" at bounding box center [1326, 21] width 18 height 18
click at [1244, 55] on link "View full application" at bounding box center [1245, 55] width 162 height 15
